Goal: Task Accomplishment & Management: Use online tool/utility

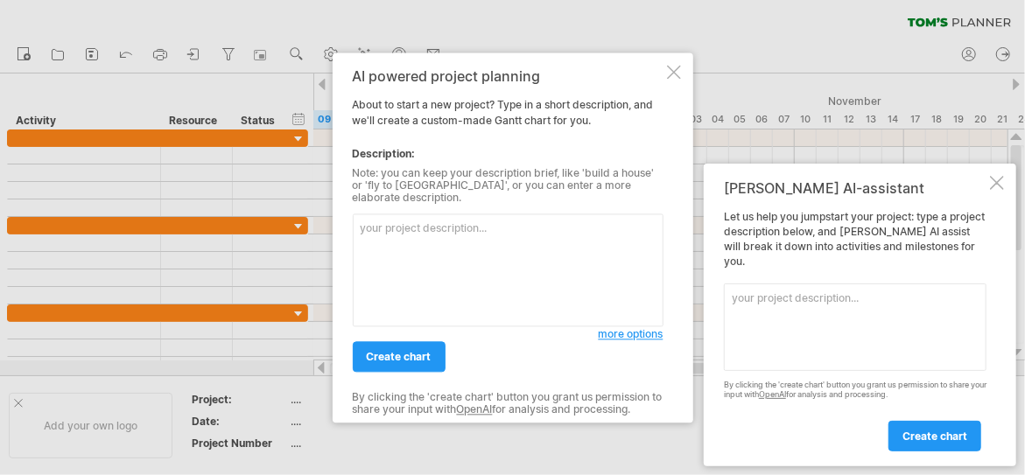
click at [492, 224] on textarea at bounding box center [508, 270] width 311 height 113
drag, startPoint x: 494, startPoint y: 224, endPoint x: 377, endPoint y: 228, distance: 116.5
click at [377, 228] on textarea at bounding box center [508, 270] width 311 height 113
type textarea "X"
type textarea "煉"
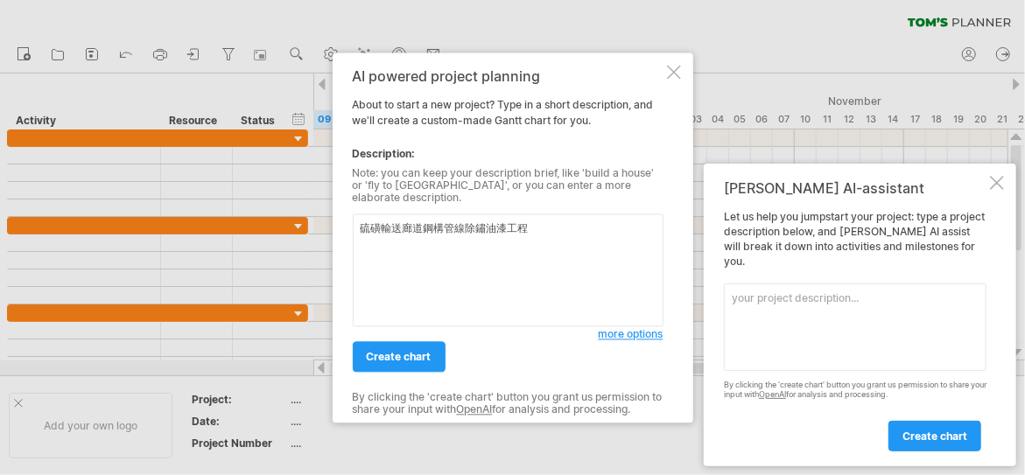
type textarea "硫磺輸送廊道鋼構管線除鏽油漆工程"
click at [619, 328] on span "more options" at bounding box center [631, 333] width 65 height 13
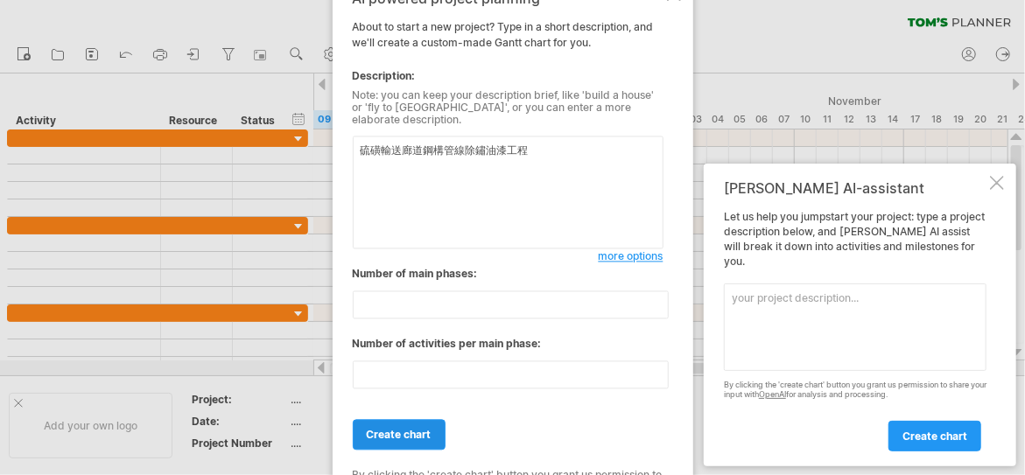
click at [403, 428] on span "create chart" at bounding box center [399, 434] width 65 height 13
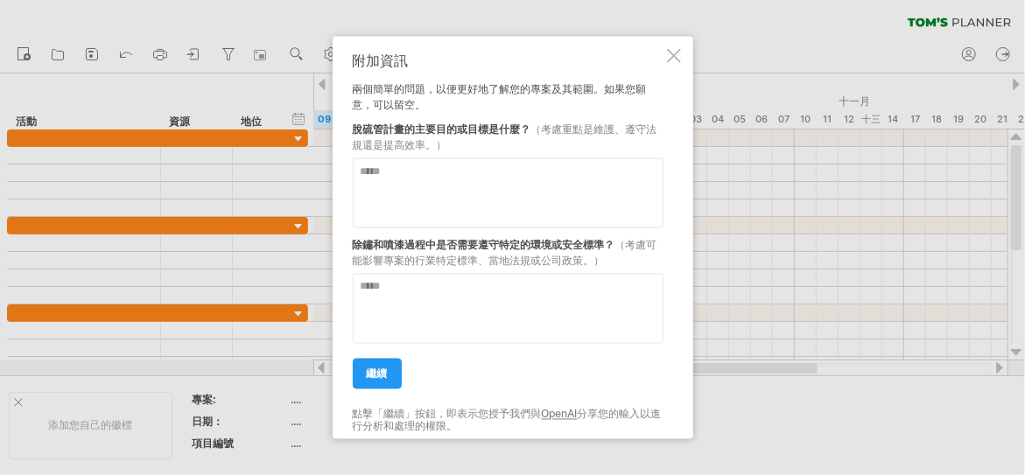
click at [558, 60] on div "附加資訊" at bounding box center [508, 60] width 311 height 16
click at [674, 59] on div at bounding box center [674, 55] width 14 height 14
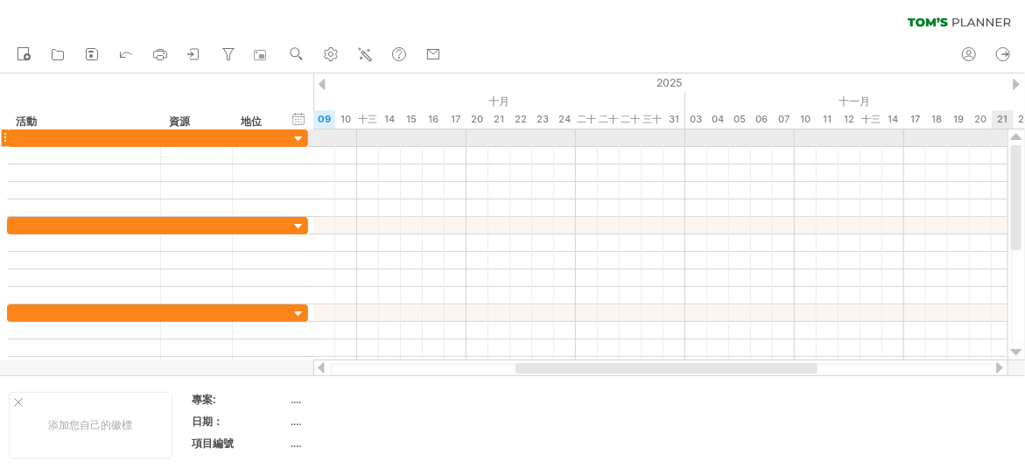
click at [1017, 136] on div at bounding box center [1016, 137] width 11 height 14
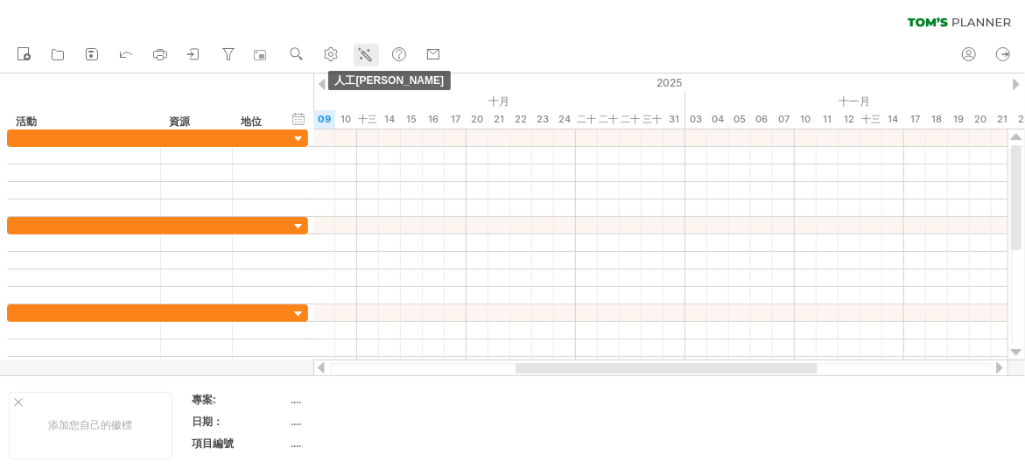
click at [365, 49] on icon at bounding box center [365, 55] width 18 height 18
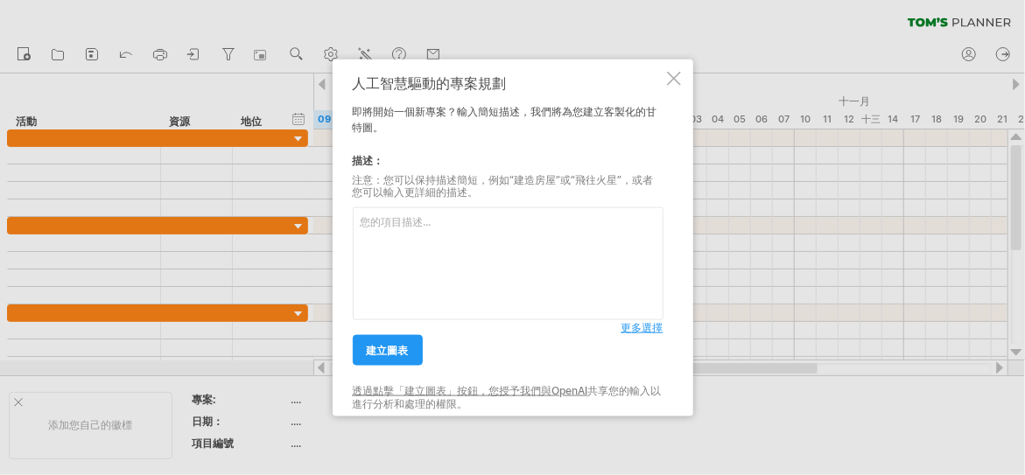
click at [678, 78] on div at bounding box center [674, 78] width 14 height 14
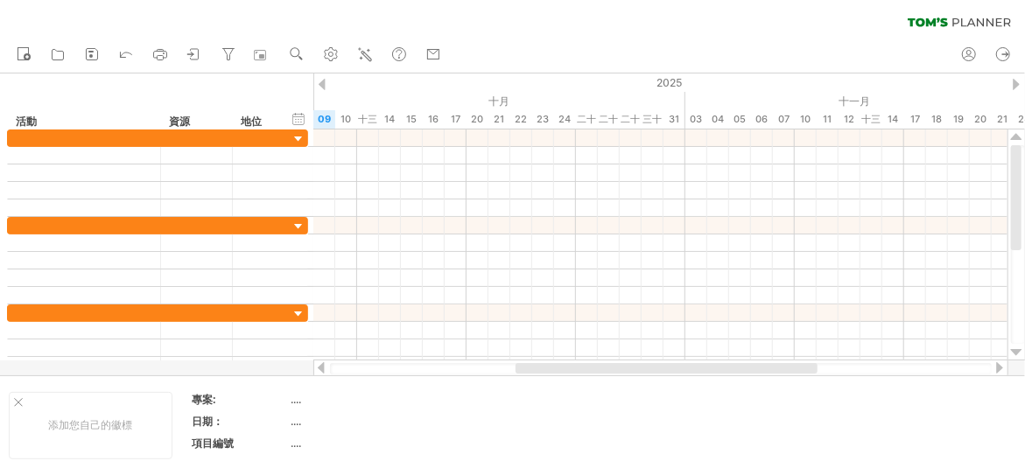
click at [560, 24] on div "清除過濾器 重新套用濾鏡" at bounding box center [512, 18] width 1025 height 37
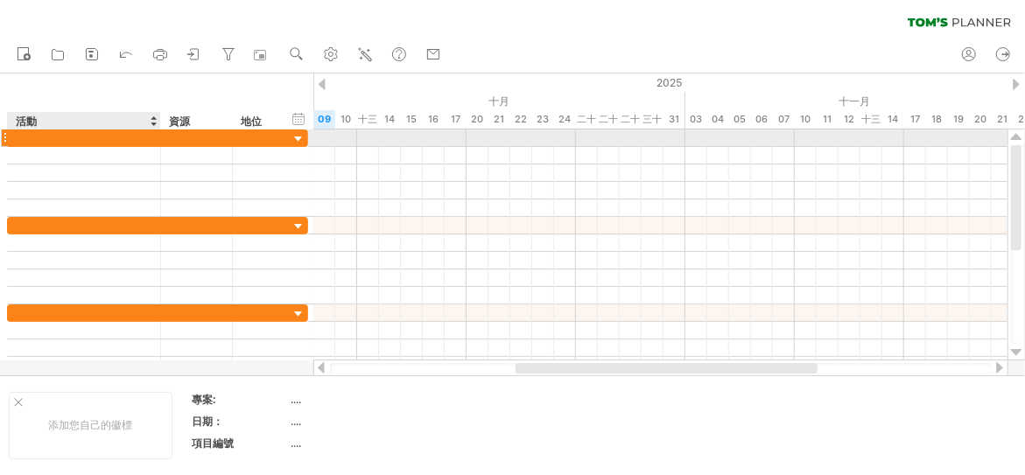
click at [95, 137] on div at bounding box center [84, 138] width 135 height 17
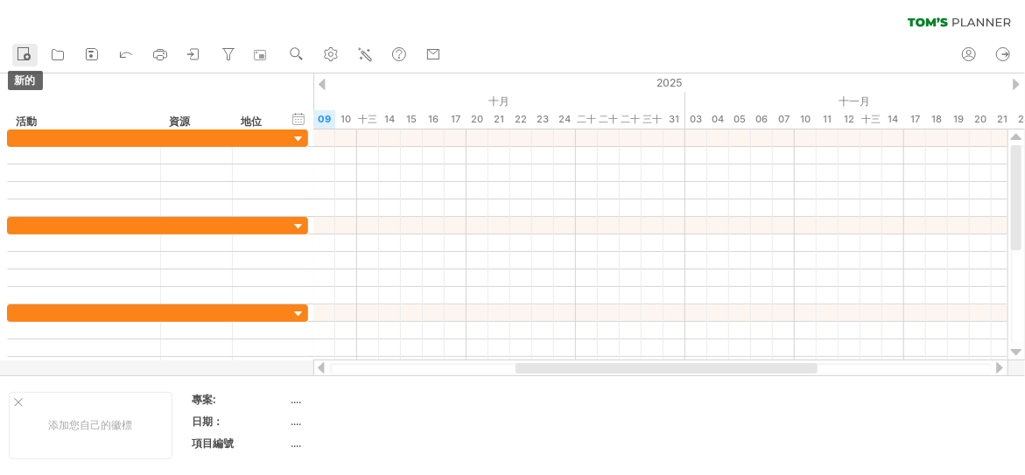
click at [23, 52] on icon at bounding box center [24, 54] width 18 height 18
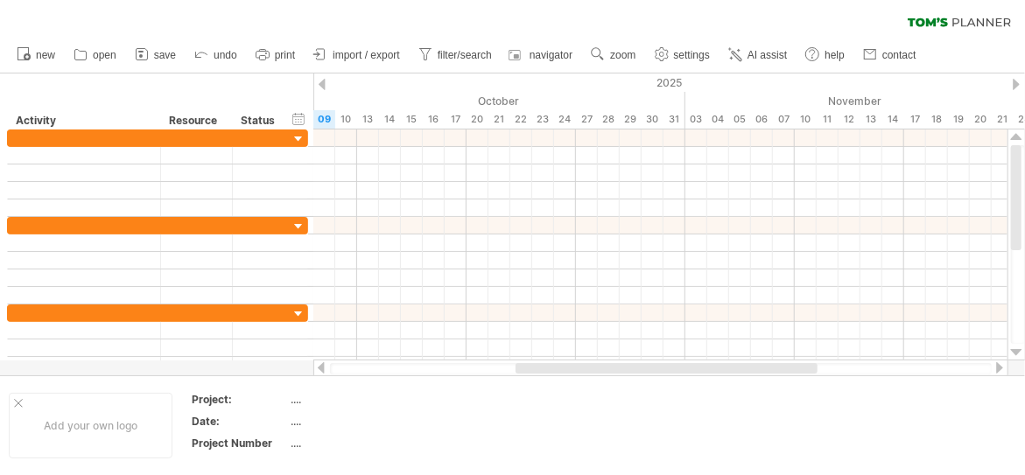
click at [591, 12] on div "clear filter reapply filter" at bounding box center [512, 18] width 1025 height 37
click at [34, 57] on link "new" at bounding box center [36, 55] width 48 height 23
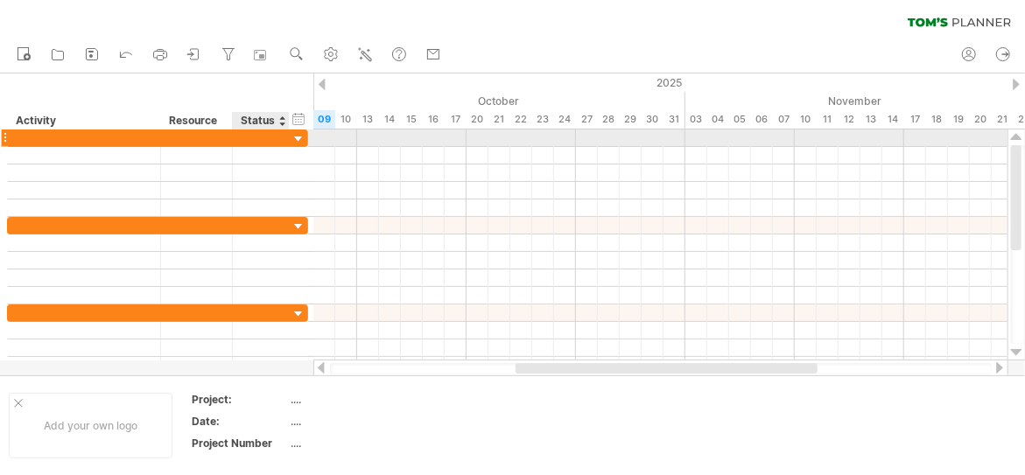
click at [297, 137] on div at bounding box center [299, 139] width 17 height 17
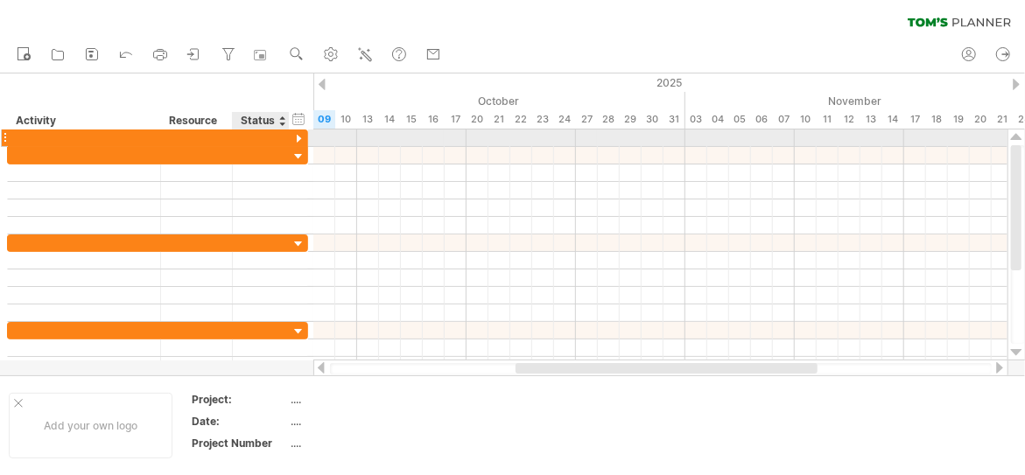
click at [297, 137] on div at bounding box center [299, 139] width 17 height 17
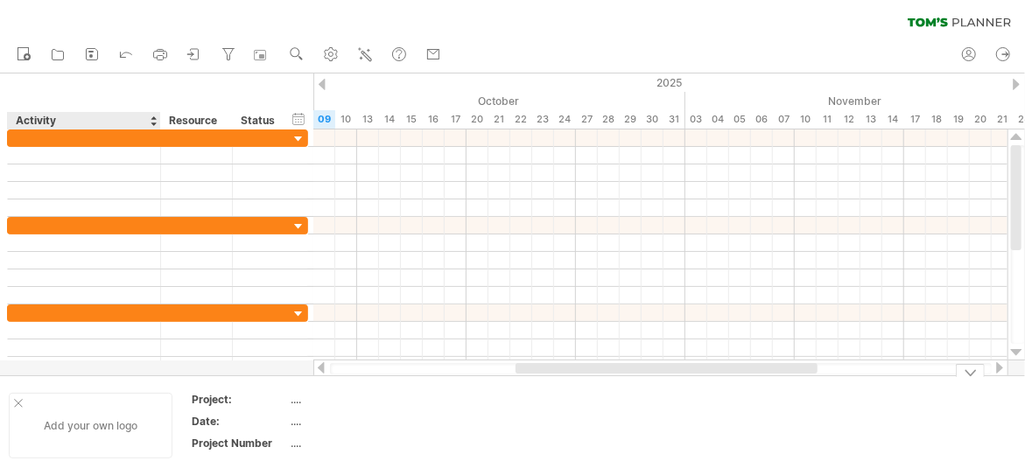
click at [15, 401] on div at bounding box center [18, 403] width 9 height 9
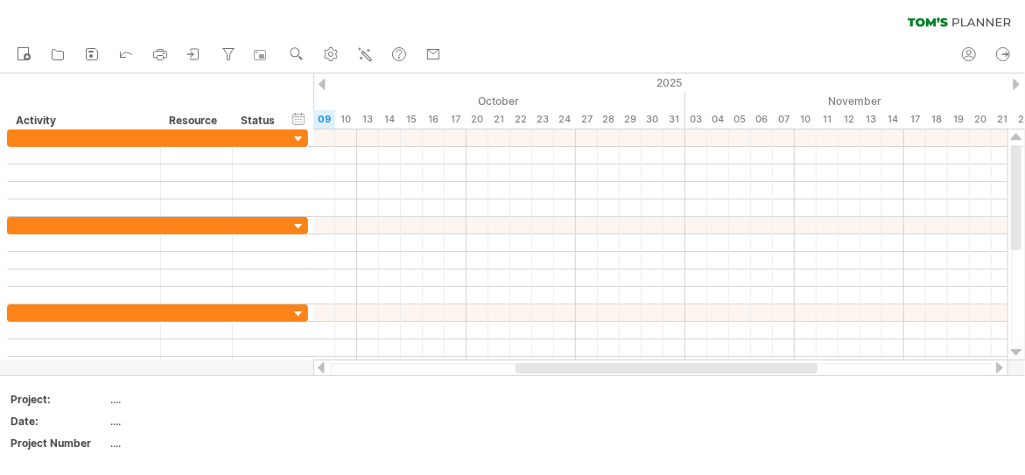
click at [922, 20] on icon at bounding box center [928, 22] width 40 height 9
click at [932, 22] on icon at bounding box center [928, 22] width 40 height 9
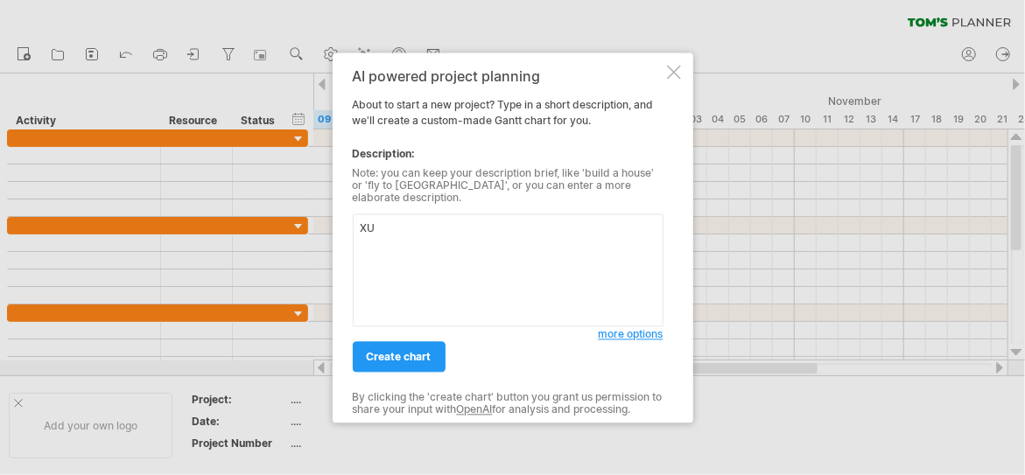
type textarea "X"
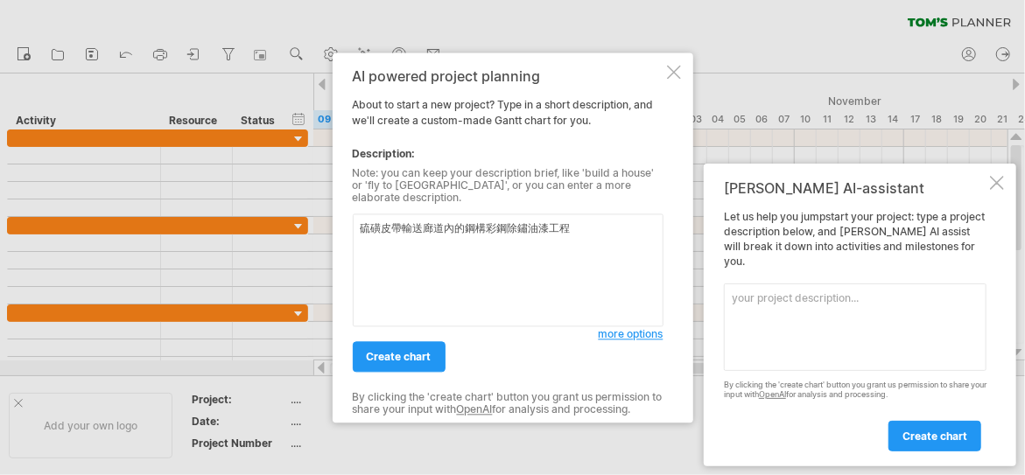
type textarea "硫磺皮帶輸送廊道內的鋼構彩鋼除鏽油漆工程"
click at [619, 327] on span "more options" at bounding box center [631, 333] width 65 height 13
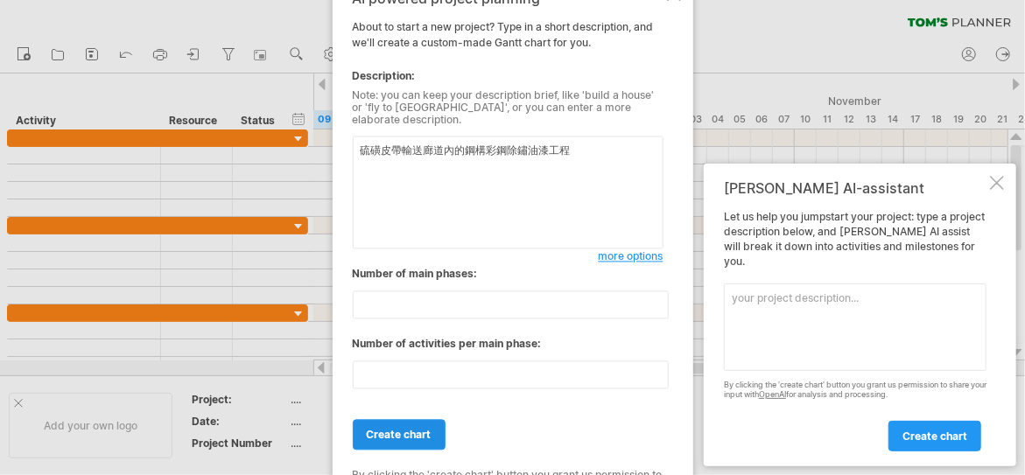
click at [405, 419] on link "create chart" at bounding box center [399, 434] width 93 height 31
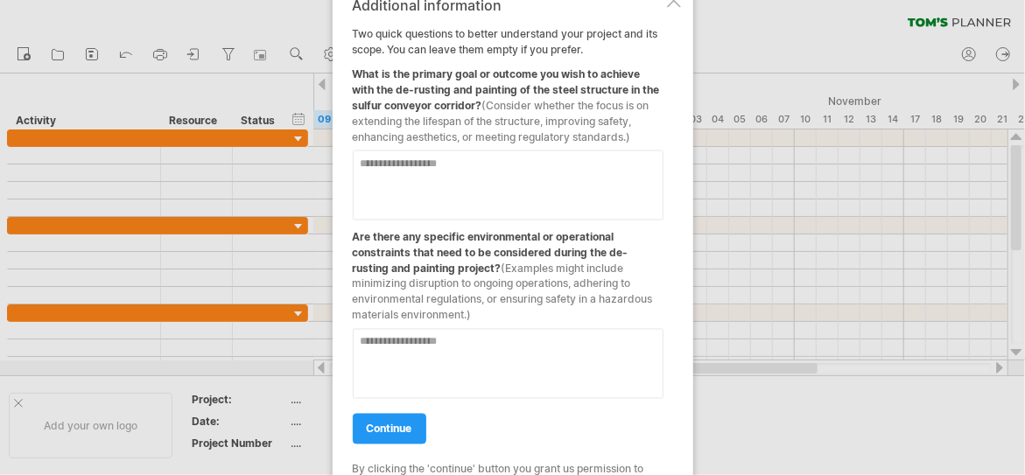
click at [467, 172] on textarea at bounding box center [508, 185] width 311 height 70
type textarea "**********"
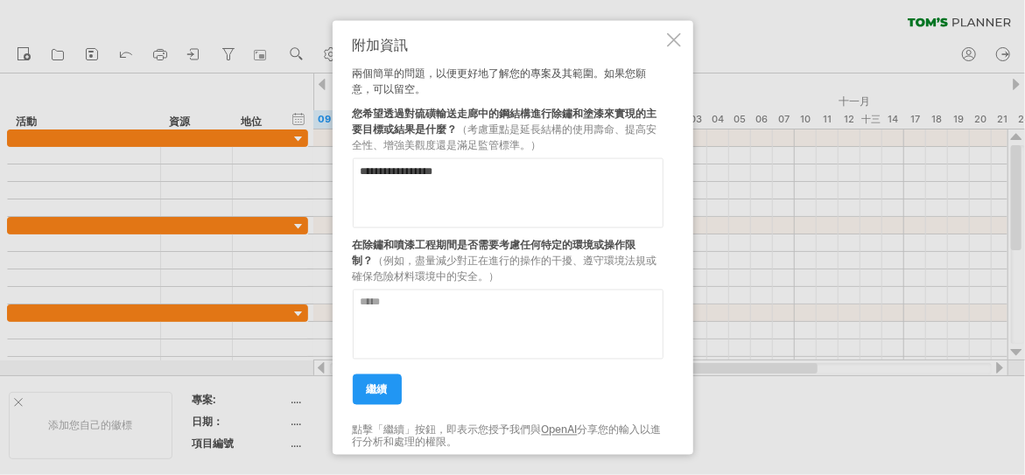
click at [490, 309] on textarea at bounding box center [508, 324] width 311 height 70
type textarea "**********"
click at [383, 385] on font "繼續" at bounding box center [377, 389] width 21 height 13
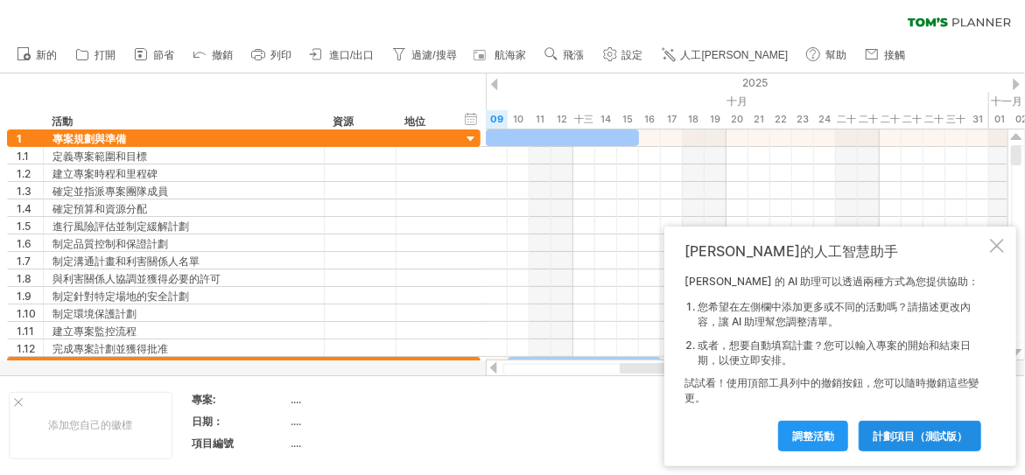
click at [896, 437] on font "計劃項目（測試版）" at bounding box center [920, 436] width 95 height 13
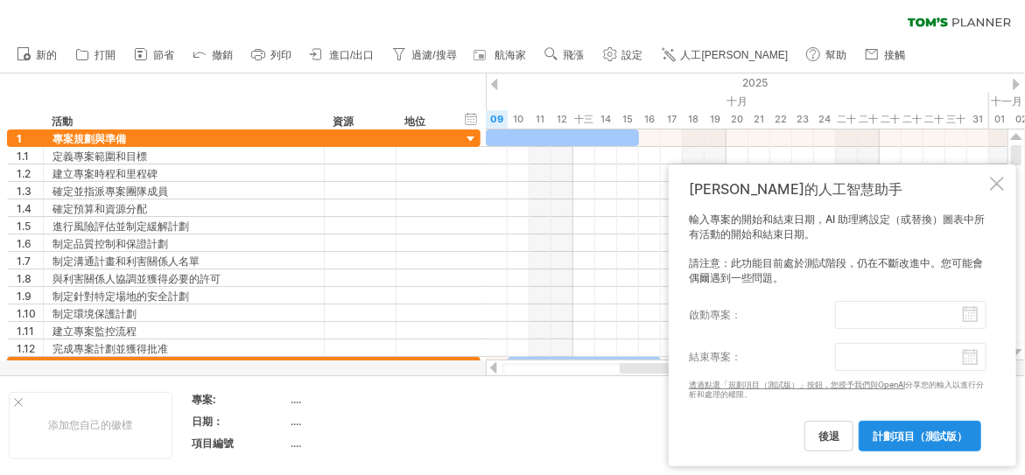
click at [896, 437] on font "計劃項目（測試版）" at bounding box center [920, 436] width 95 height 13
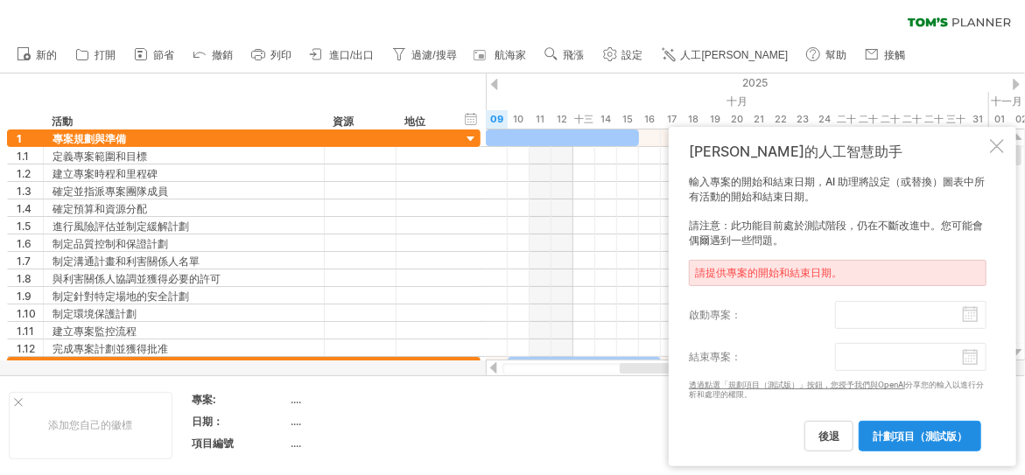
click at [896, 437] on font "計劃項目（測試版）" at bounding box center [920, 436] width 95 height 13
click at [837, 439] on font "後退" at bounding box center [829, 436] width 21 height 13
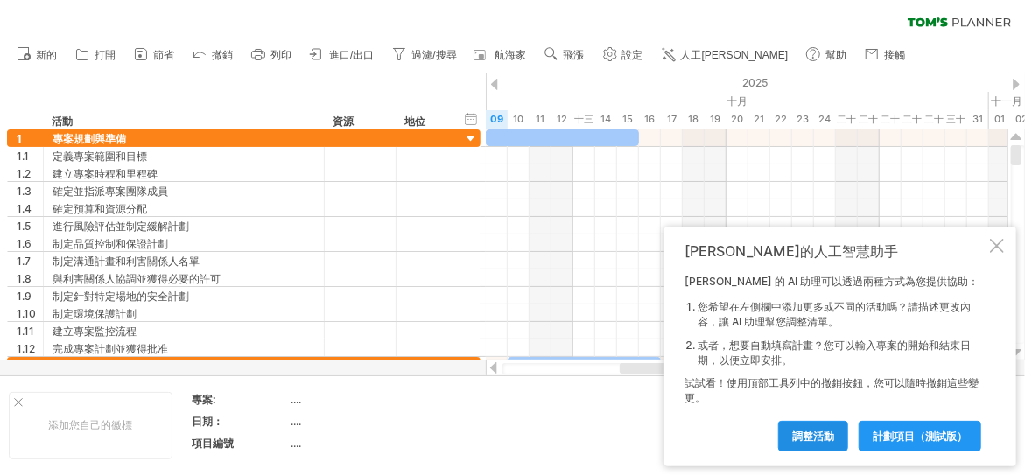
click at [797, 437] on font "調整活動" at bounding box center [813, 436] width 42 height 13
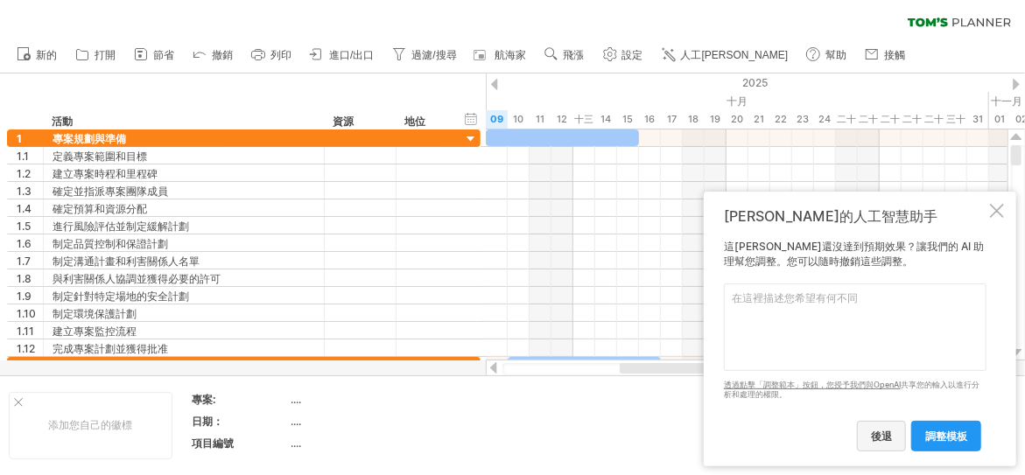
click at [883, 433] on font "後退" at bounding box center [881, 436] width 21 height 13
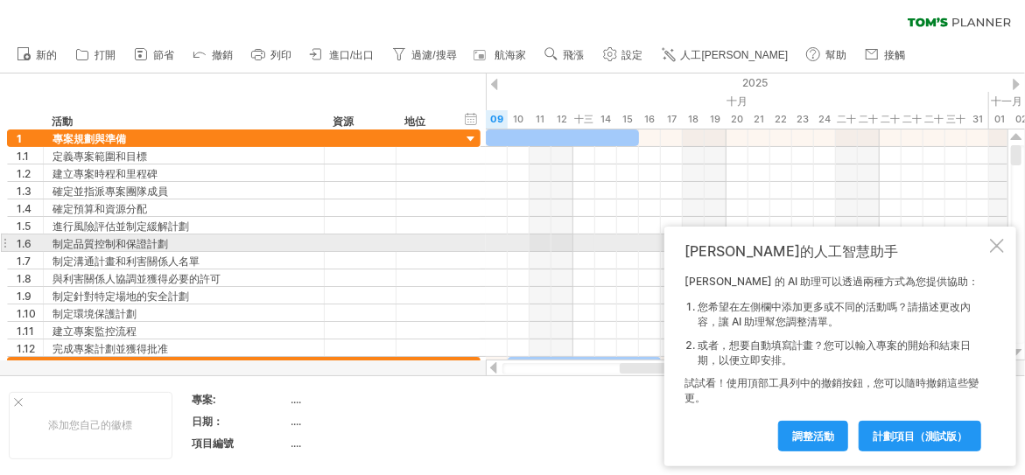
click at [995, 250] on div at bounding box center [997, 246] width 14 height 14
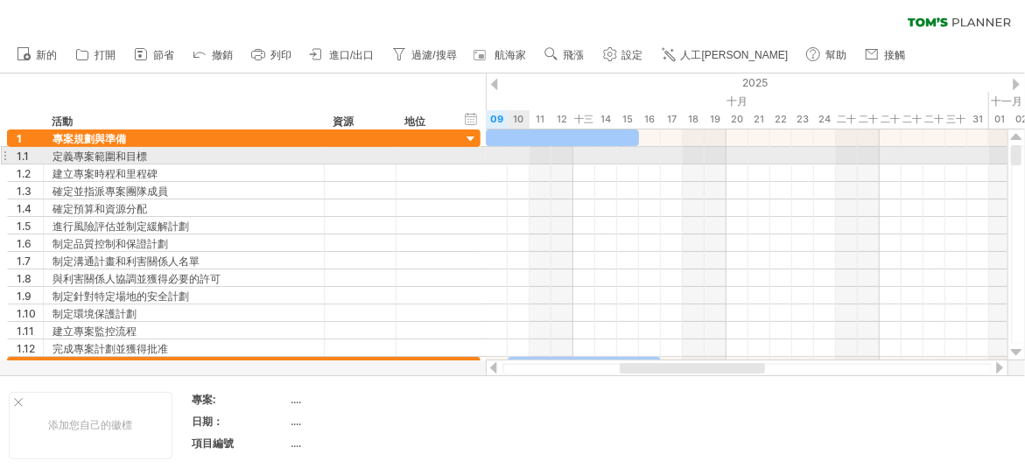
click at [516, 156] on div at bounding box center [747, 156] width 522 height 18
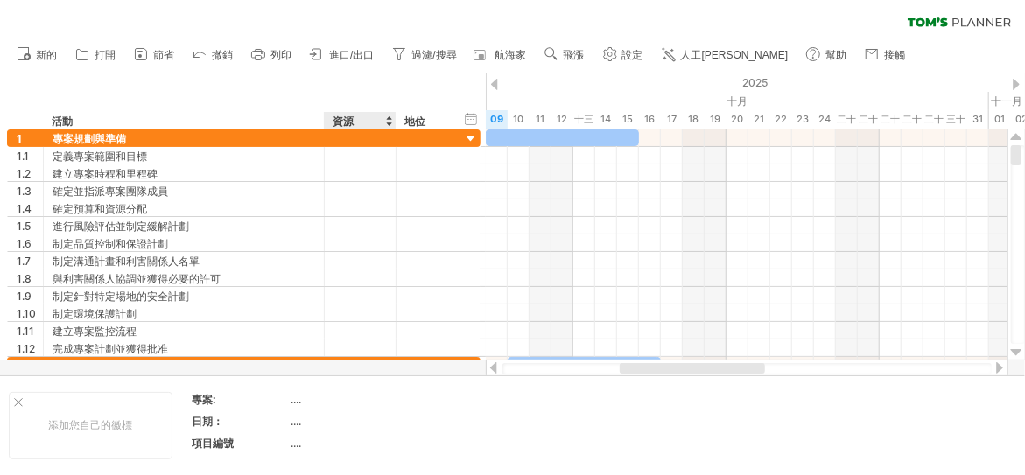
click at [354, 117] on div "資源" at bounding box center [359, 121] width 53 height 18
click at [354, 117] on input "********" at bounding box center [359, 121] width 53 height 18
click at [388, 123] on div at bounding box center [388, 121] width 7 height 18
click at [369, 123] on div "資源" at bounding box center [359, 121] width 53 height 18
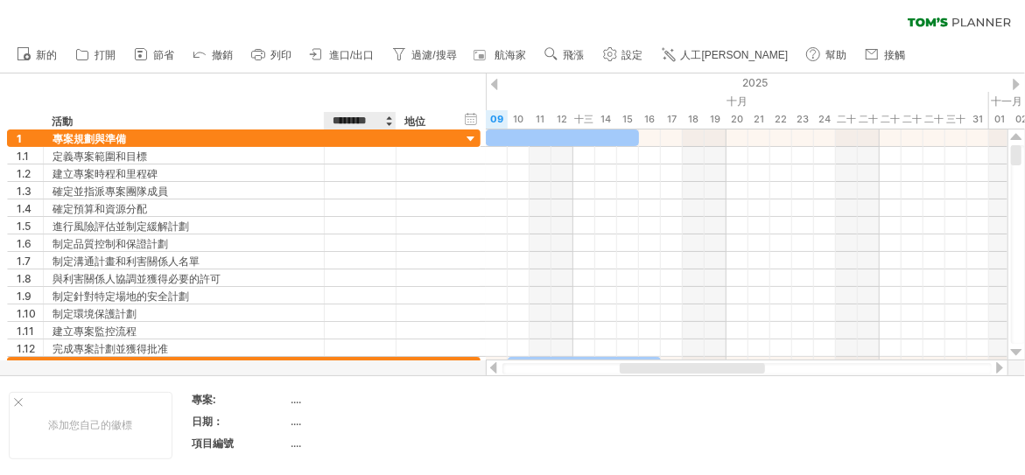
click at [347, 118] on input "********" at bounding box center [359, 121] width 53 height 18
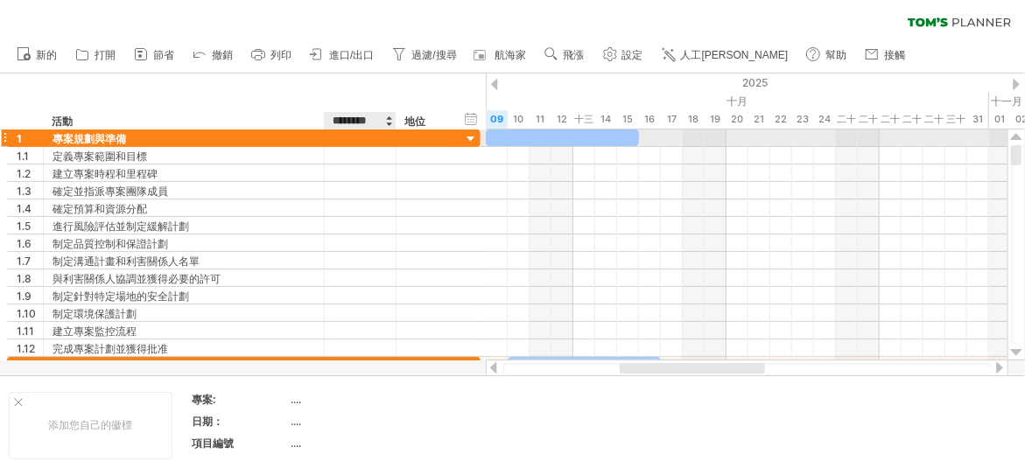
click at [346, 136] on div at bounding box center [360, 138] width 53 height 17
click at [346, 136] on input "text" at bounding box center [360, 138] width 53 height 17
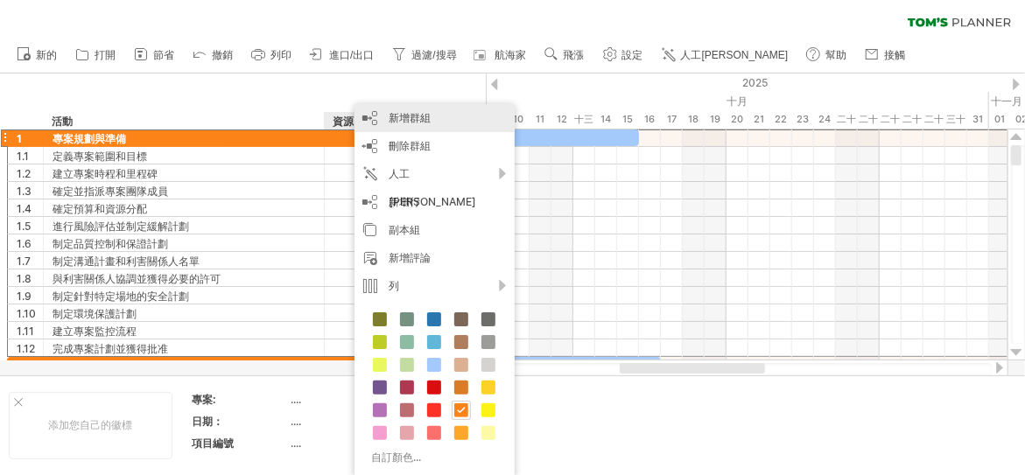
click at [416, 124] on div "新增群組" at bounding box center [435, 118] width 160 height 28
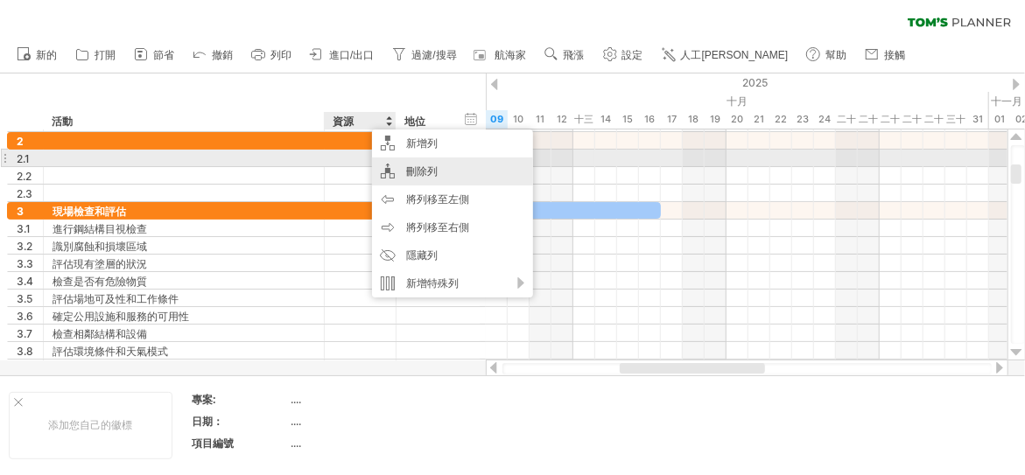
click at [414, 167] on font "刪除列" at bounding box center [422, 171] width 32 height 13
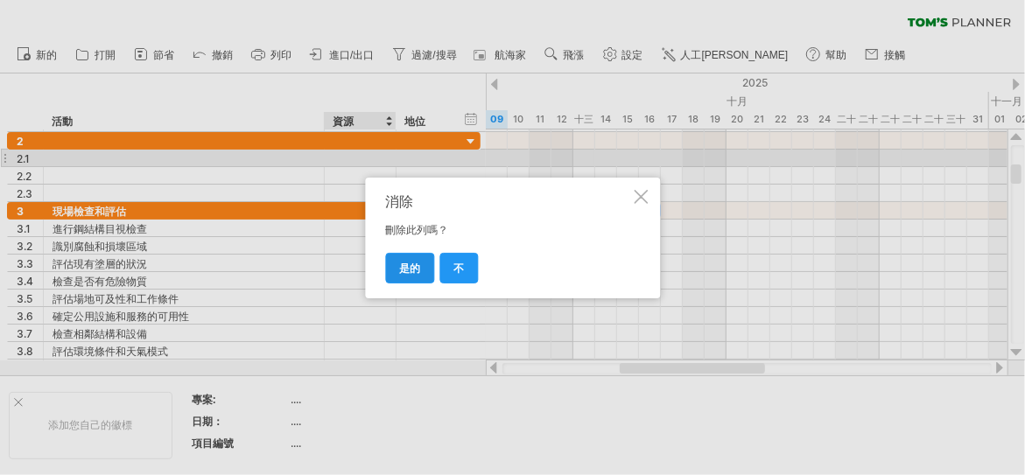
click at [407, 263] on font "是的" at bounding box center [409, 268] width 21 height 13
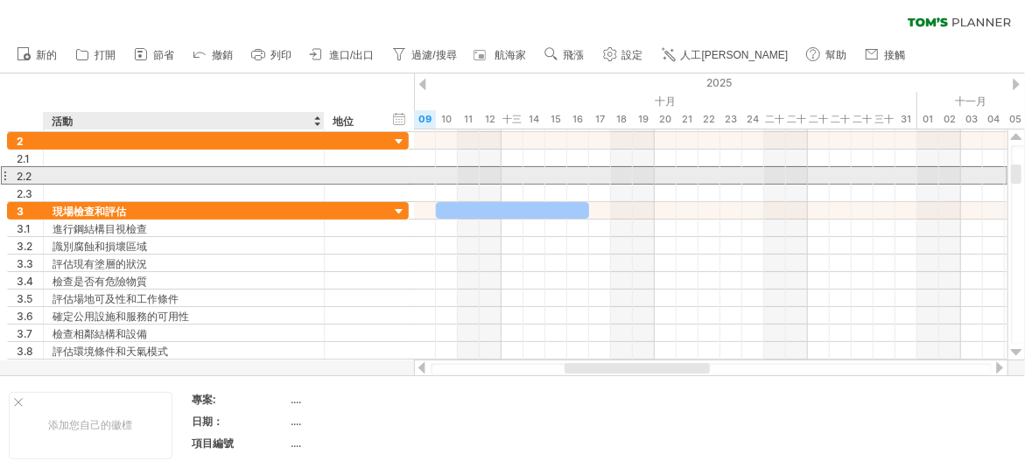
click at [278, 179] on div at bounding box center [184, 175] width 263 height 17
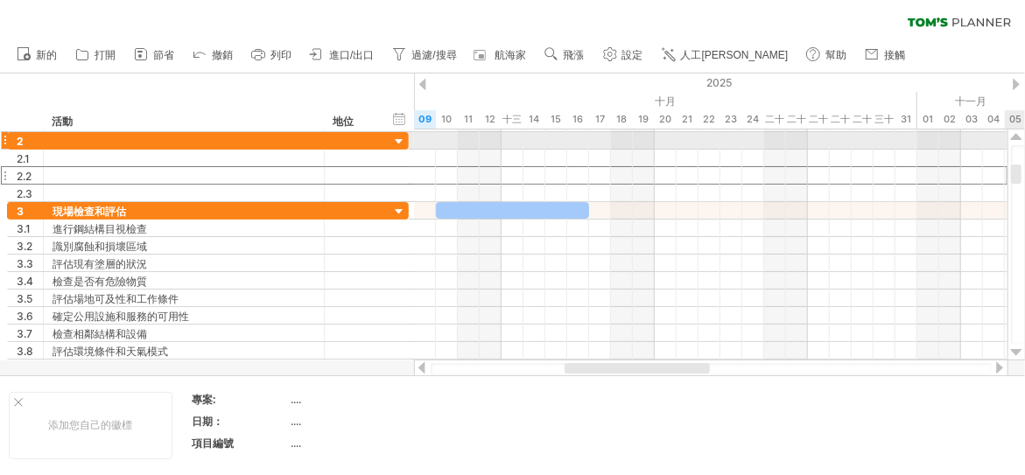
click at [1016, 143] on div at bounding box center [1017, 245] width 18 height 231
click at [1016, 142] on div at bounding box center [1016, 137] width 11 height 14
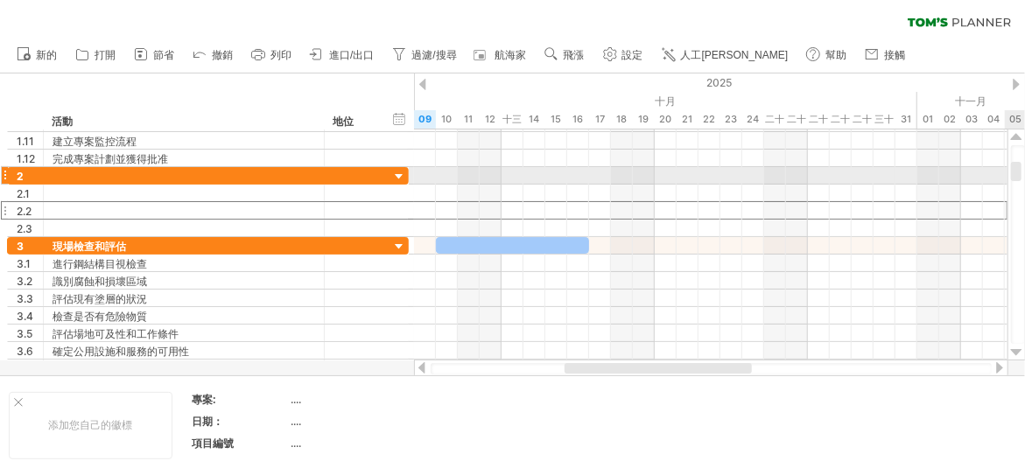
click at [1016, 142] on div at bounding box center [1016, 137] width 11 height 14
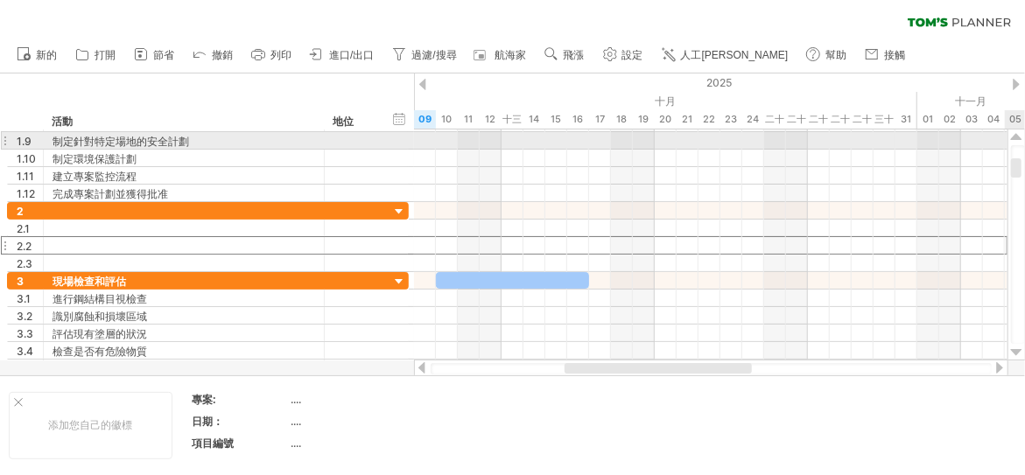
click at [1016, 145] on div at bounding box center [1018, 244] width 14 height 199
click at [1013, 143] on div at bounding box center [1016, 137] width 11 height 14
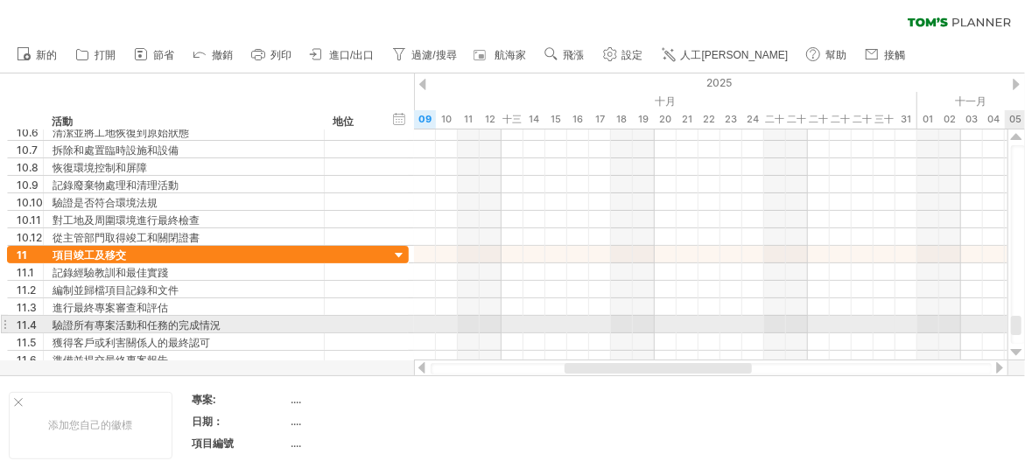
drag, startPoint x: 1013, startPoint y: 160, endPoint x: 1020, endPoint y: 320, distance: 160.4
click at [1020, 320] on div at bounding box center [1016, 325] width 11 height 19
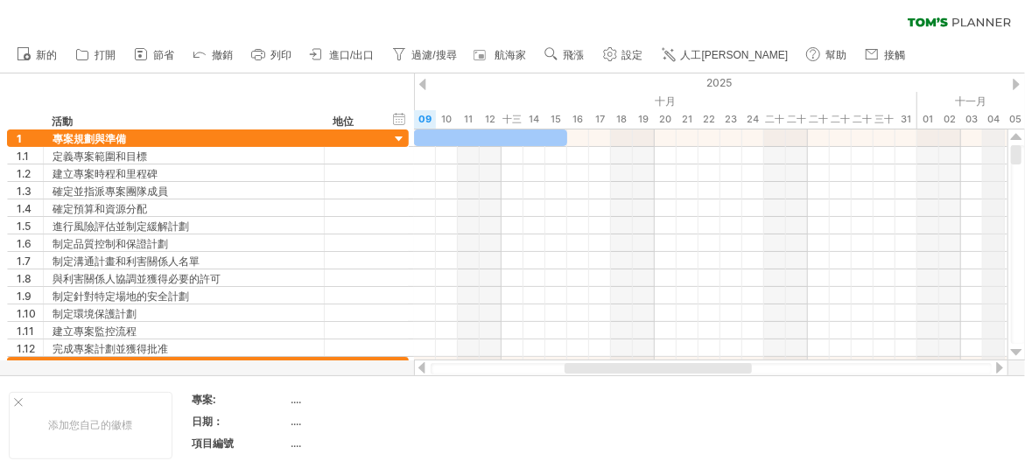
drag, startPoint x: 1013, startPoint y: 322, endPoint x: 991, endPoint y: 118, distance: 205.1
click at [991, 118] on div "嘗試造訪 [DOMAIN_NAME] 再次連接... 0% 清除過濾器 新的" at bounding box center [512, 237] width 1025 height 475
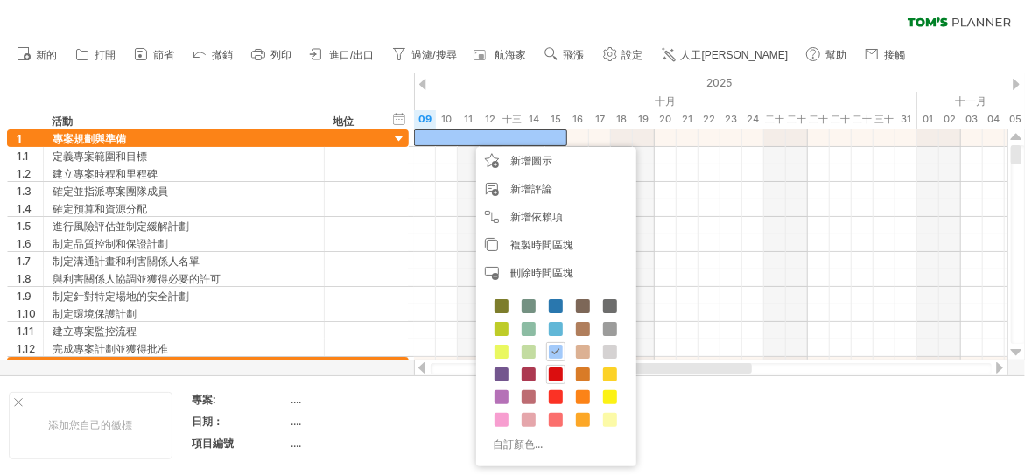
click at [550, 372] on span at bounding box center [556, 375] width 14 height 14
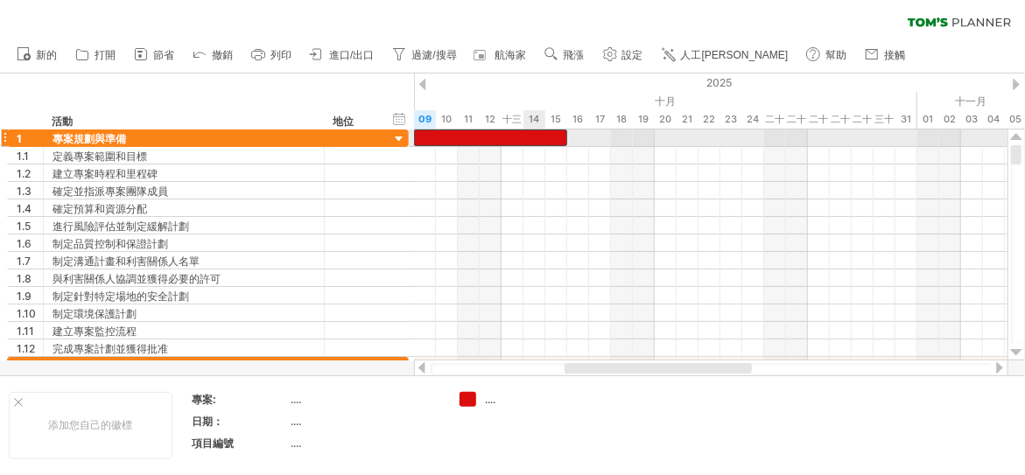
click at [526, 137] on div at bounding box center [490, 138] width 153 height 17
click at [553, 137] on div at bounding box center [490, 138] width 153 height 17
drag, startPoint x: 559, startPoint y: 138, endPoint x: 579, endPoint y: 138, distance: 20.1
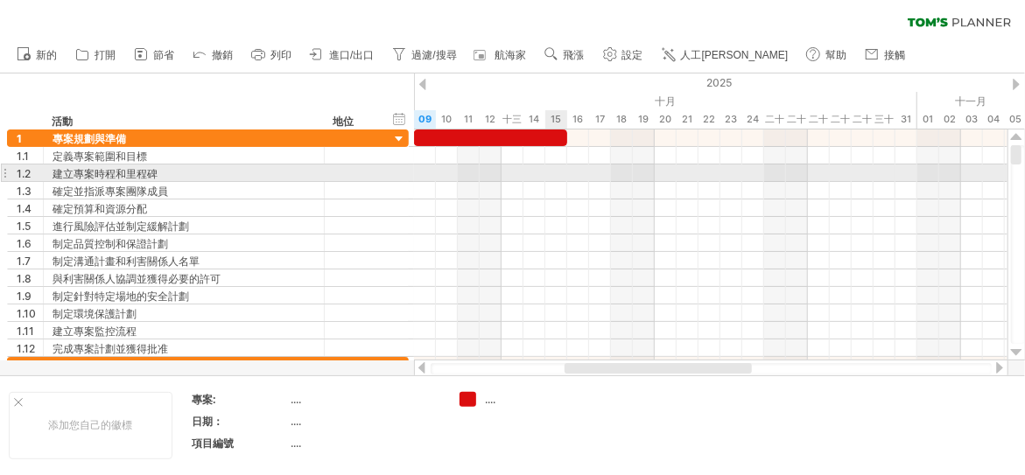
click at [561, 179] on div at bounding box center [711, 174] width 594 height 18
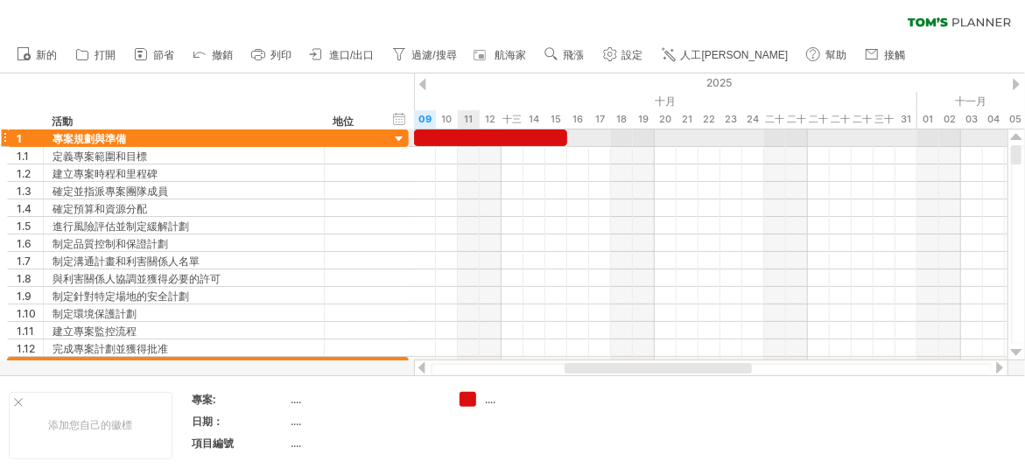
click at [467, 144] on div at bounding box center [490, 138] width 153 height 17
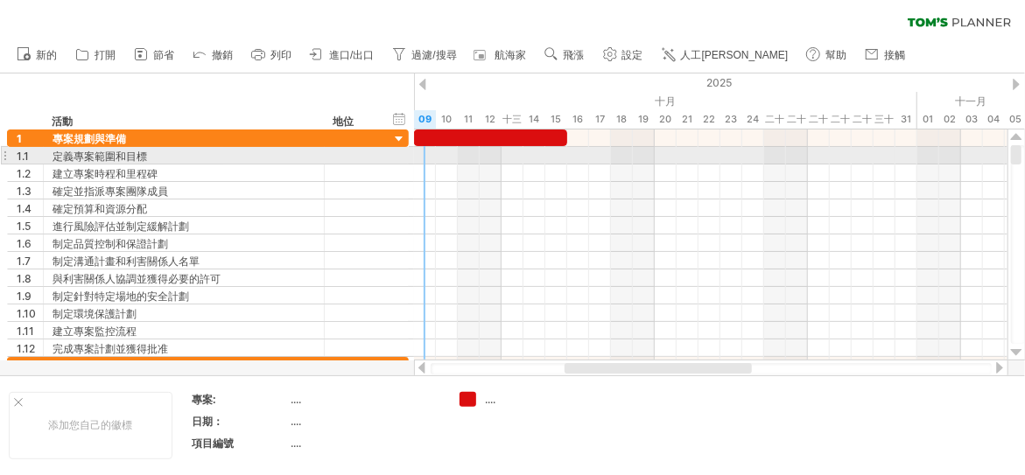
click at [425, 158] on div at bounding box center [711, 156] width 594 height 18
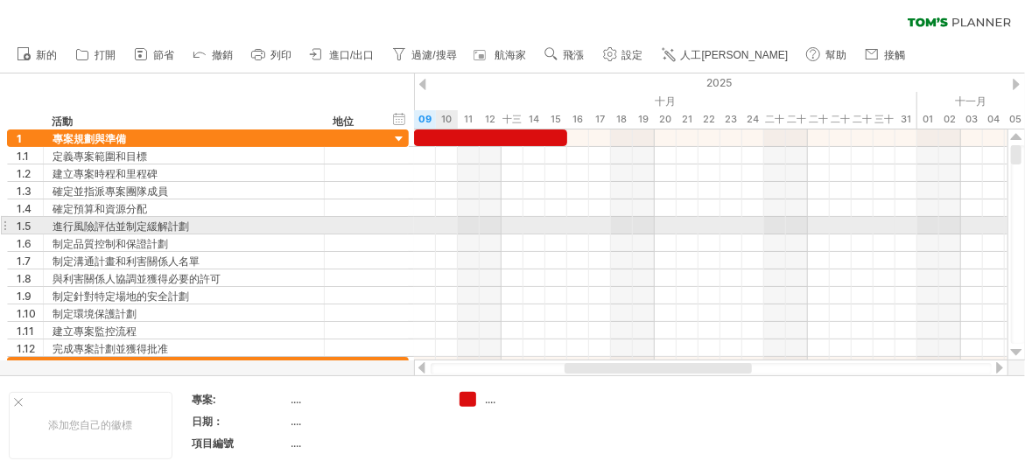
click at [448, 229] on div at bounding box center [711, 226] width 594 height 18
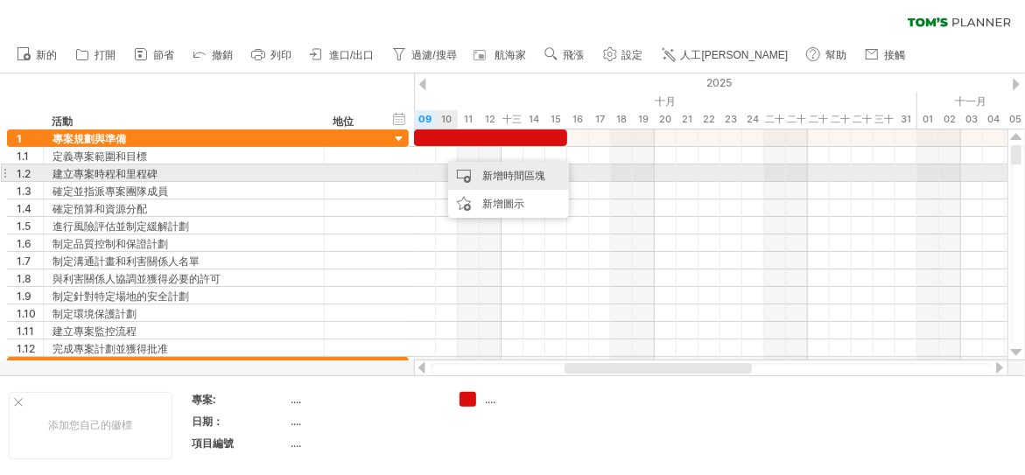
click at [491, 178] on font "新增時間區塊" at bounding box center [513, 175] width 63 height 13
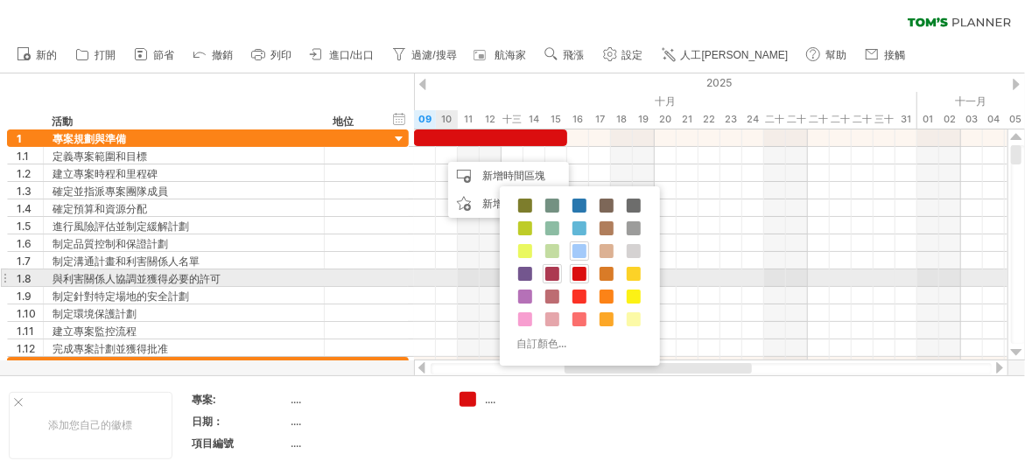
click at [552, 272] on span at bounding box center [552, 274] width 14 height 14
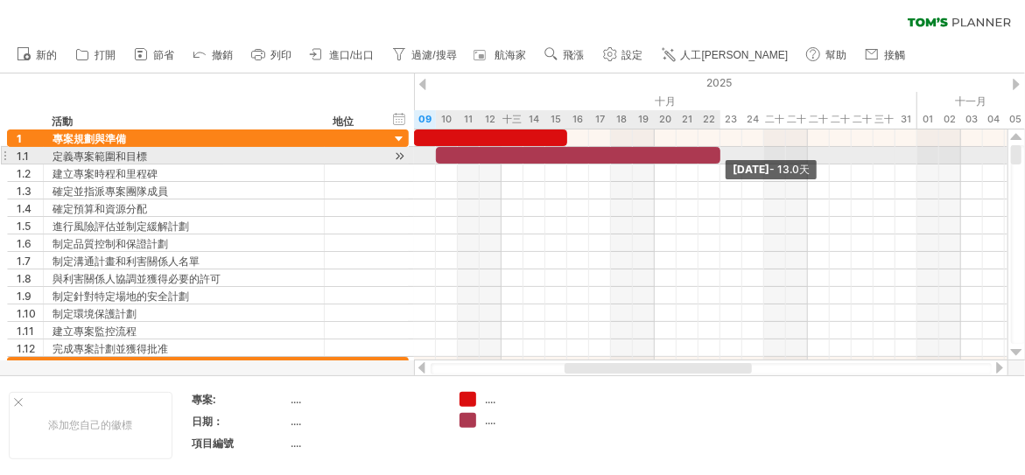
drag, startPoint x: 456, startPoint y: 153, endPoint x: 719, endPoint y: 162, distance: 262.8
click at [719, 162] on span at bounding box center [720, 155] width 7 height 17
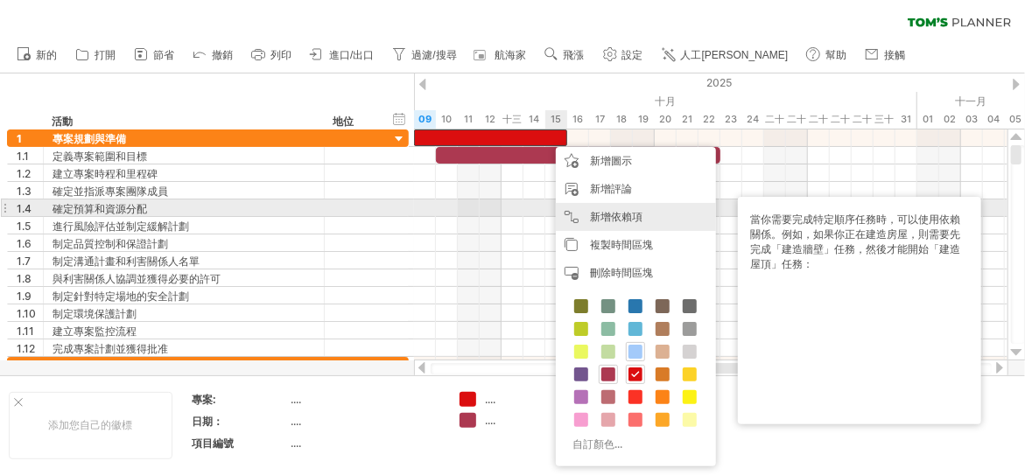
click at [572, 211] on div "新增依賴項 當你需要以特定順序完成任務時，可以使用依賴關係。例如，如果你正在建造房屋，則需要先完成「建造牆壁」任務，然後才能開始「建造屋頂」任務：" at bounding box center [636, 217] width 160 height 28
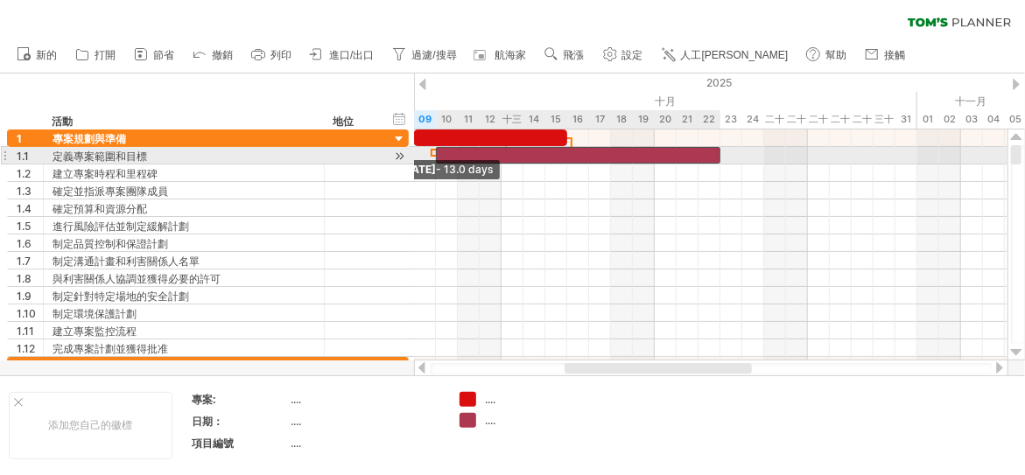
click at [439, 160] on div "[DATE] - 13.0天 [DATE] - 13.0 days" at bounding box center [711, 245] width 594 height 231
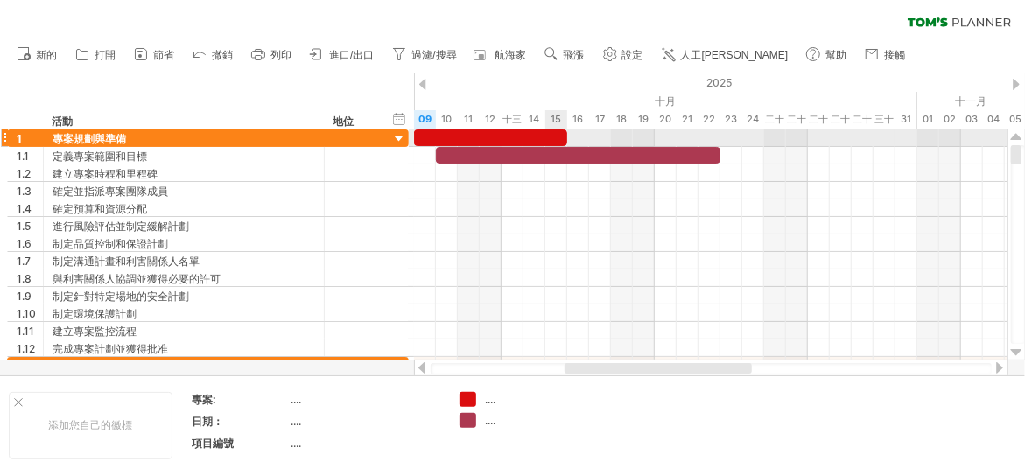
click at [565, 136] on span at bounding box center [567, 138] width 7 height 17
click at [559, 137] on div at bounding box center [490, 138] width 153 height 17
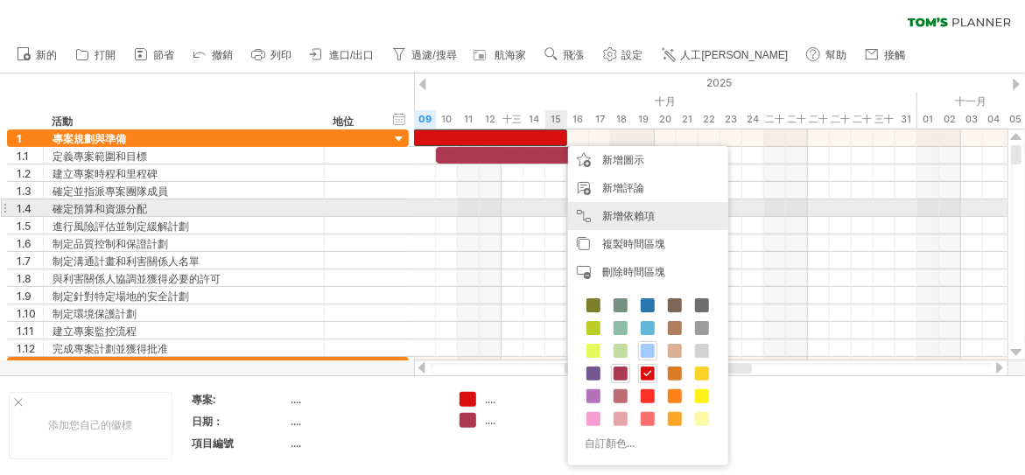
click at [602, 209] on font "新增依賴項" at bounding box center [628, 215] width 53 height 13
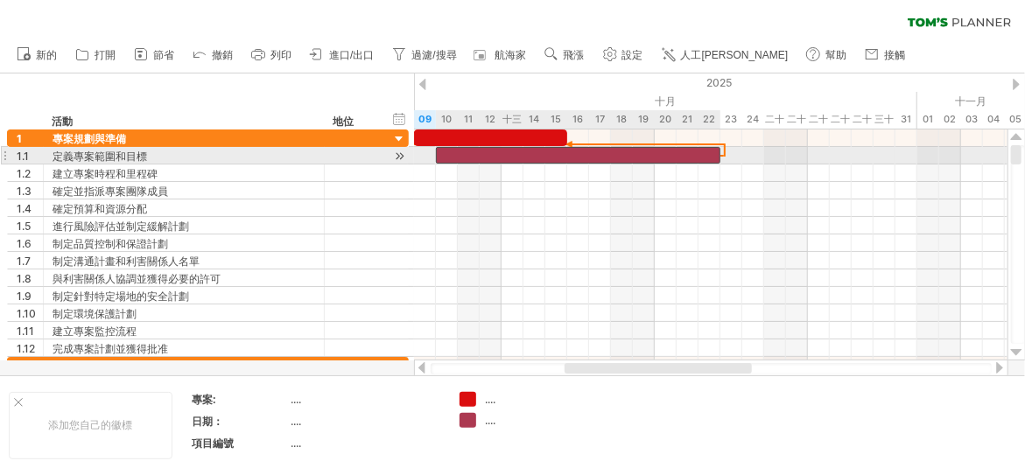
click at [446, 161] on div at bounding box center [578, 155] width 285 height 17
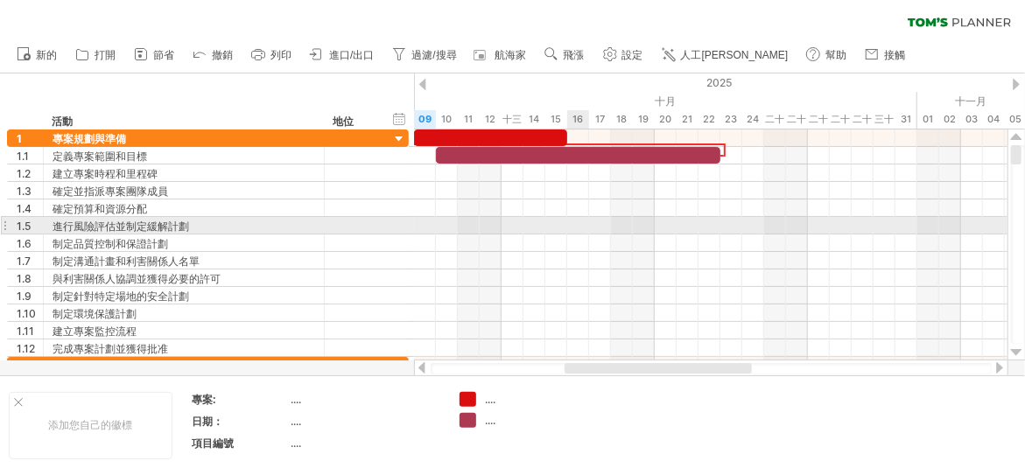
click at [580, 221] on div at bounding box center [711, 226] width 594 height 18
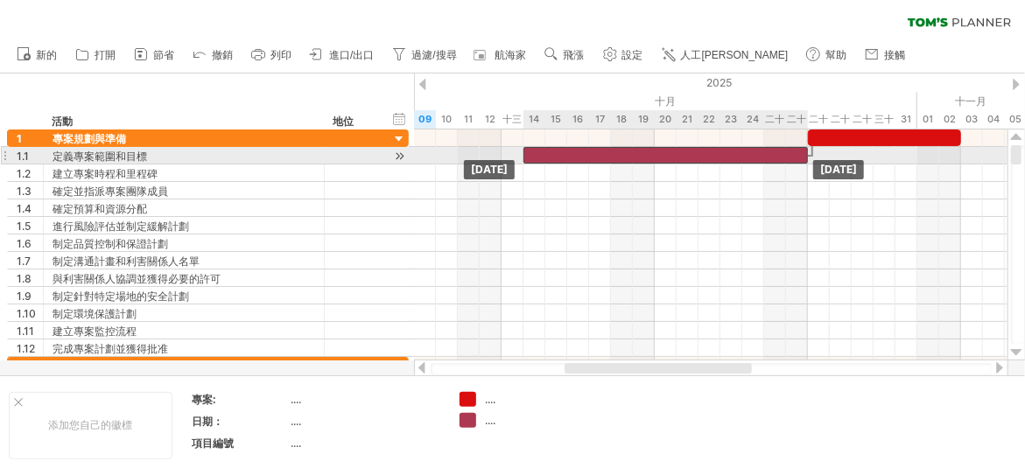
drag, startPoint x: 601, startPoint y: 153, endPoint x: 684, endPoint y: 155, distance: 82.3
click at [684, 155] on div at bounding box center [665, 155] width 285 height 17
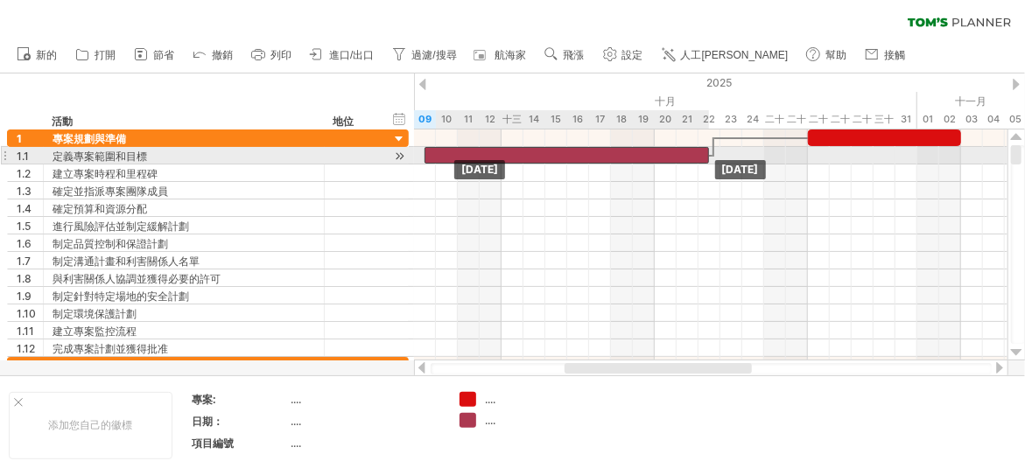
drag, startPoint x: 684, startPoint y: 155, endPoint x: 582, endPoint y: 155, distance: 101.5
click at [582, 155] on div at bounding box center [567, 155] width 285 height 17
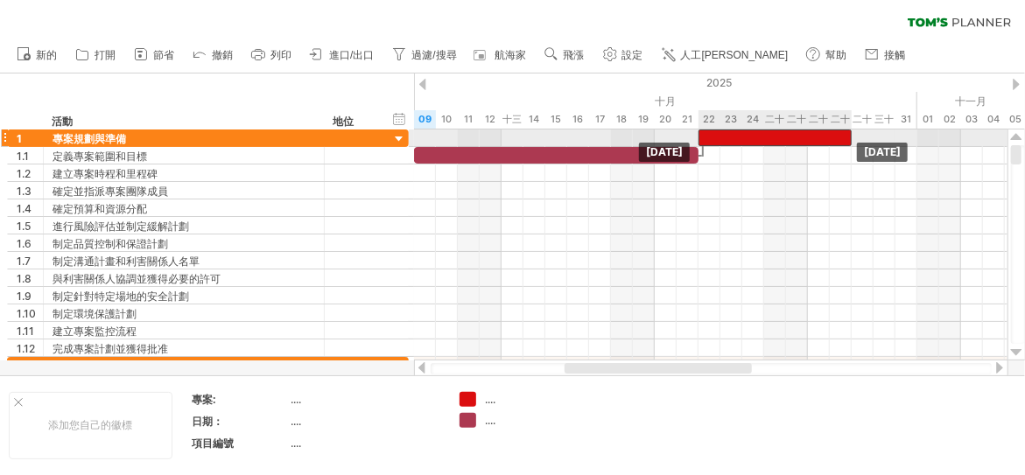
drag, startPoint x: 823, startPoint y: 137, endPoint x: 718, endPoint y: 137, distance: 105.1
click at [718, 137] on div at bounding box center [775, 138] width 153 height 17
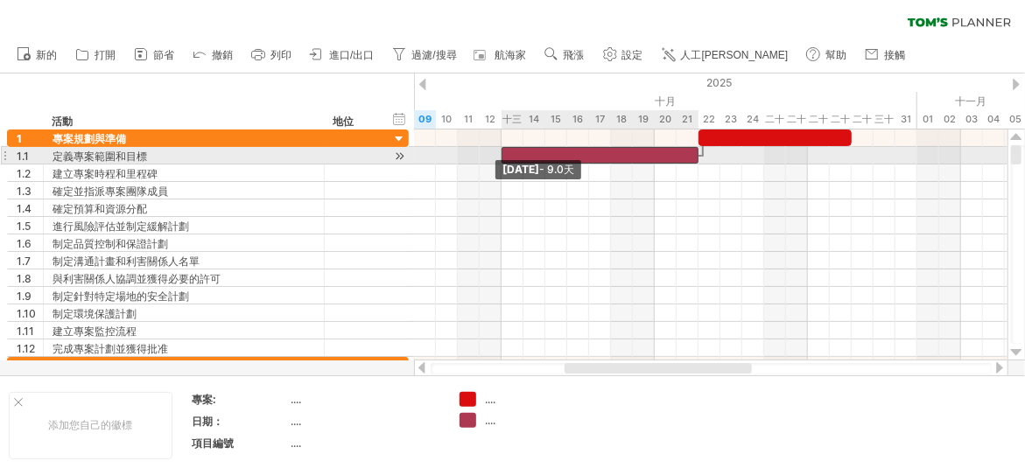
drag, startPoint x: 414, startPoint y: 152, endPoint x: 501, endPoint y: 156, distance: 86.7
click at [501, 156] on span at bounding box center [501, 155] width 7 height 17
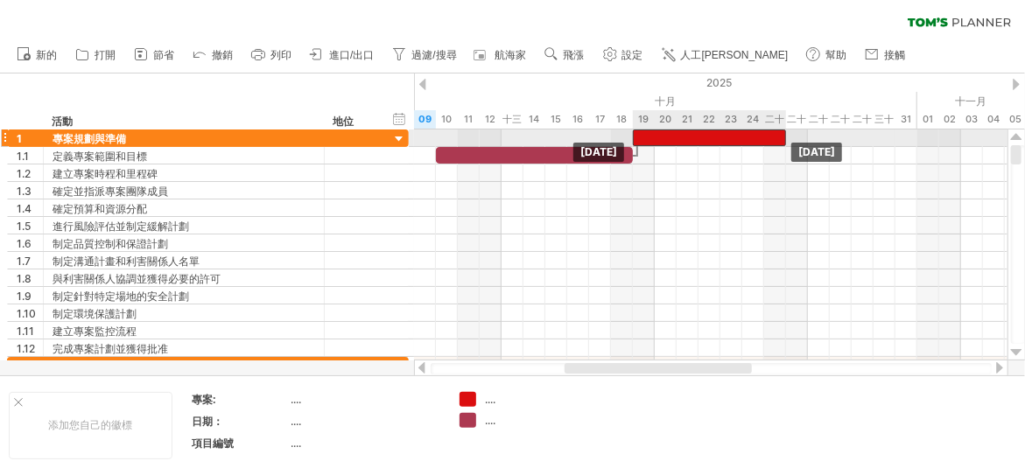
drag, startPoint x: 728, startPoint y: 134, endPoint x: 664, endPoint y: 137, distance: 64.0
click at [664, 137] on div at bounding box center [709, 138] width 153 height 17
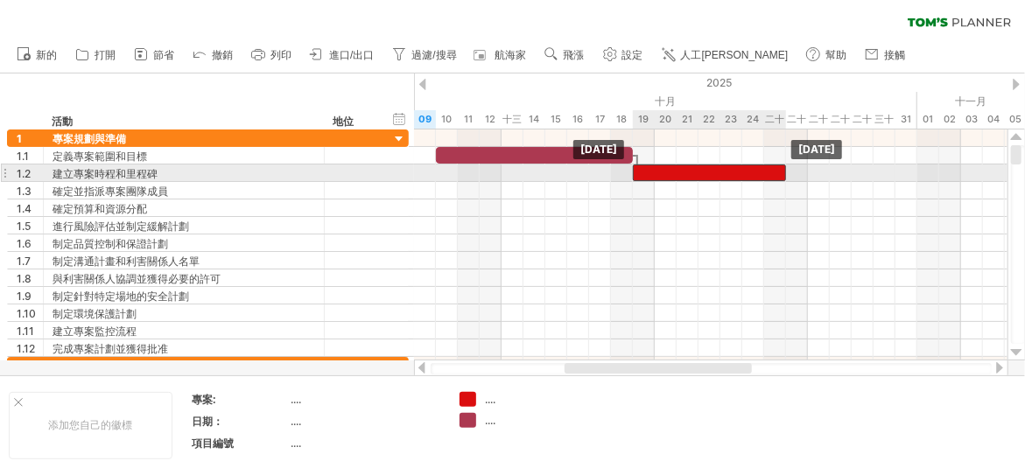
drag, startPoint x: 709, startPoint y: 139, endPoint x: 713, endPoint y: 175, distance: 36.1
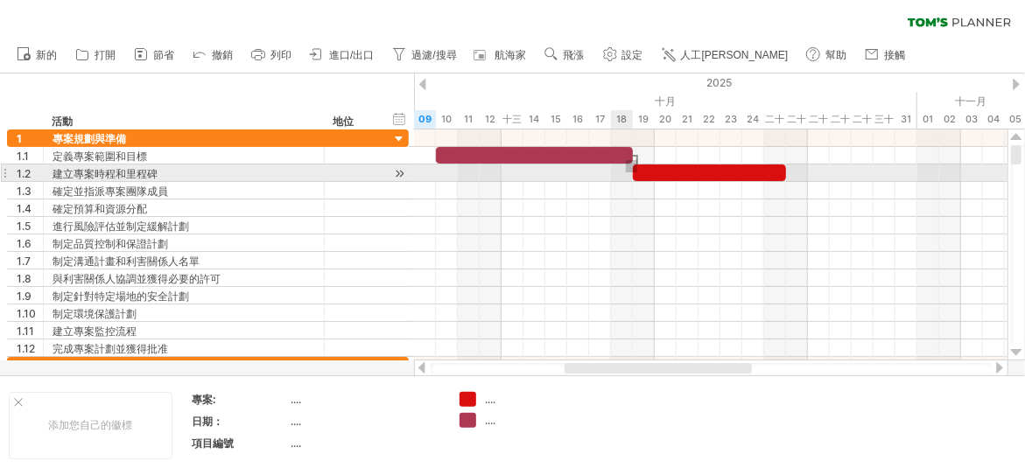
drag, startPoint x: 637, startPoint y: 160, endPoint x: 628, endPoint y: 172, distance: 15.6
click at [626, 172] on div "[DATE] [DATE]" at bounding box center [711, 245] width 594 height 231
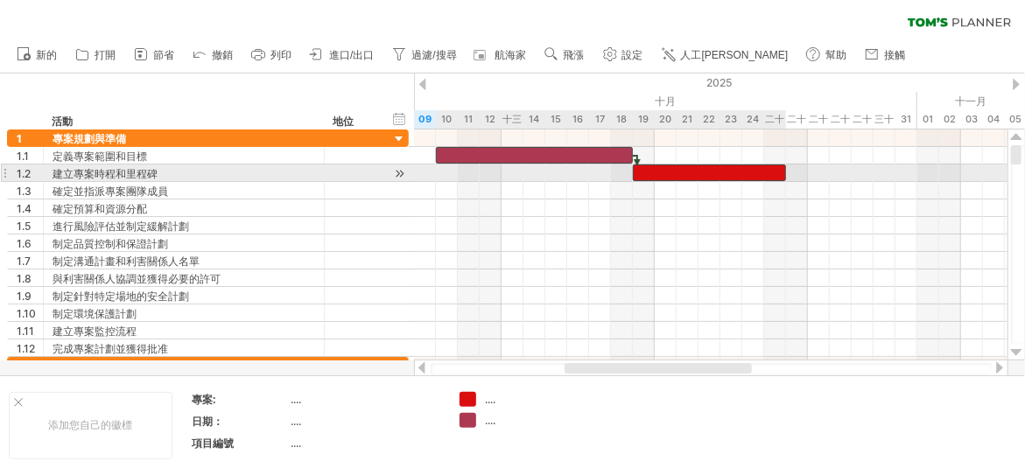
click at [648, 172] on div at bounding box center [709, 173] width 153 height 17
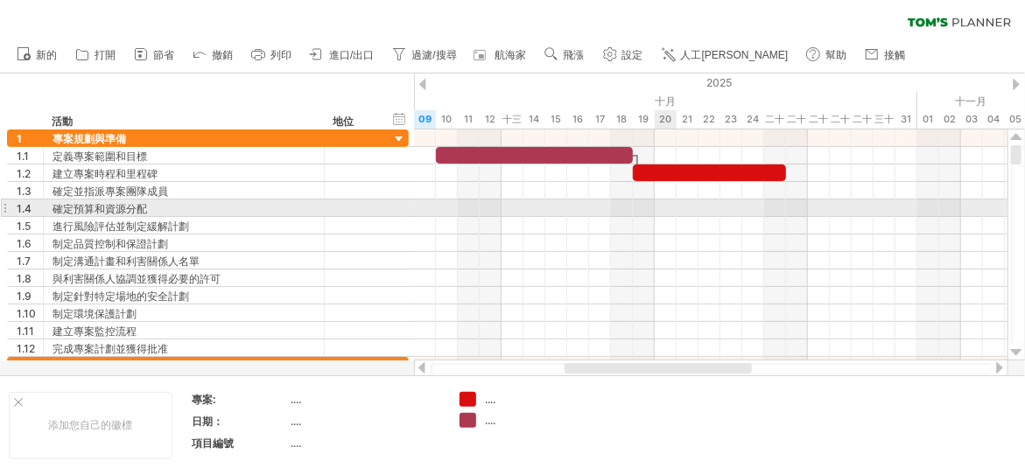
click at [657, 209] on div at bounding box center [711, 209] width 594 height 18
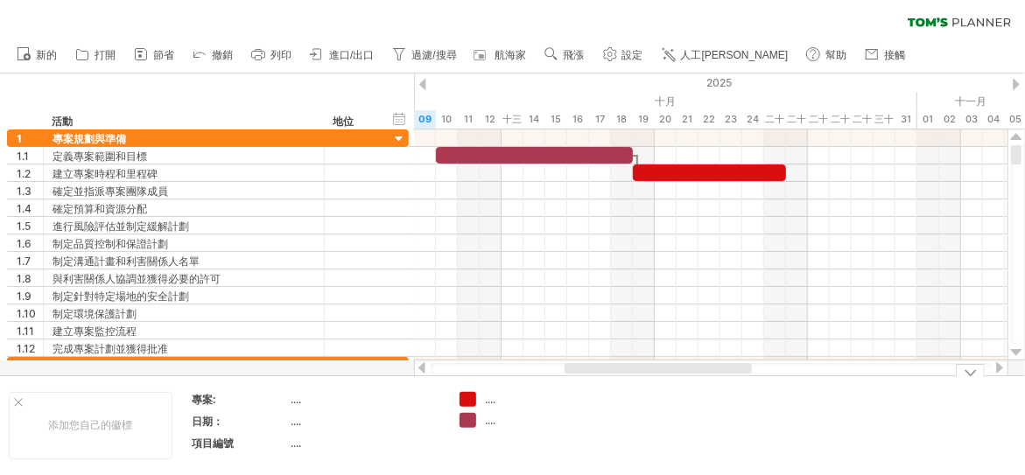
click at [808, 368] on div at bounding box center [711, 368] width 561 height 11
click at [997, 371] on div at bounding box center [1000, 367] width 14 height 11
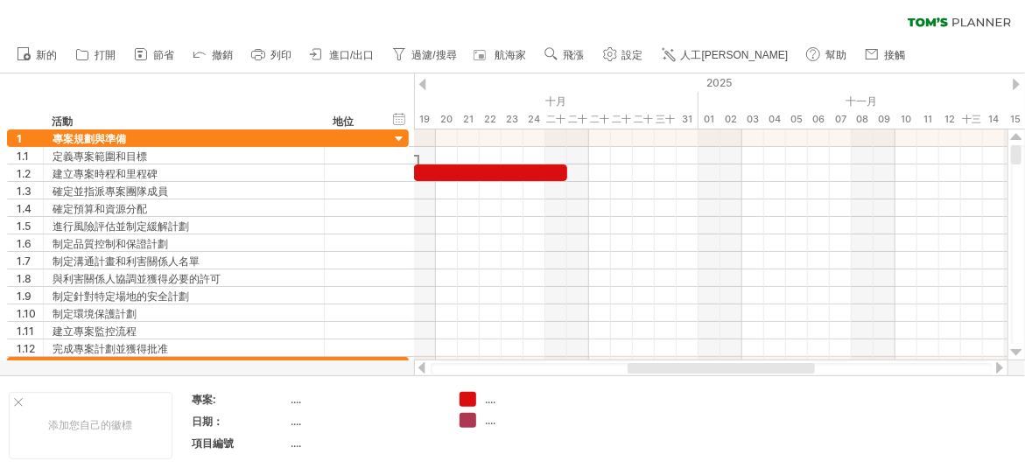
click at [997, 369] on div at bounding box center [1000, 367] width 14 height 11
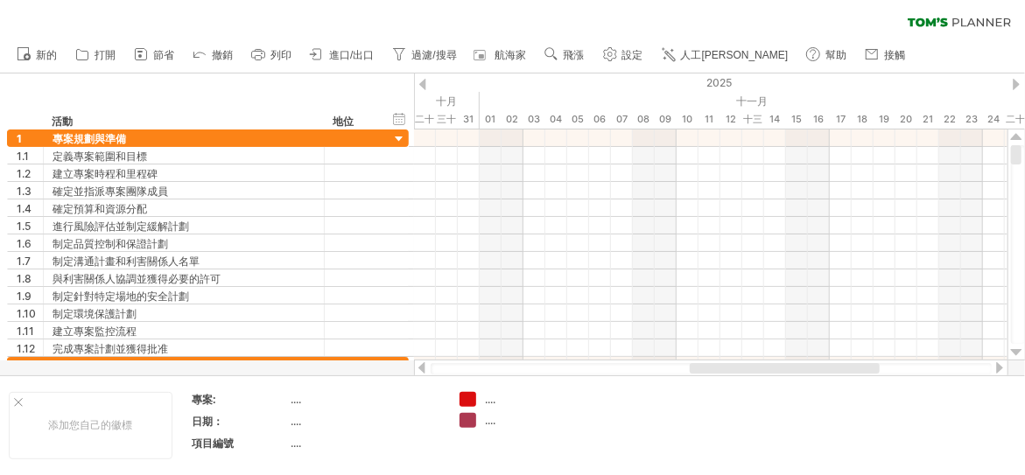
click at [997, 369] on div at bounding box center [1000, 367] width 14 height 11
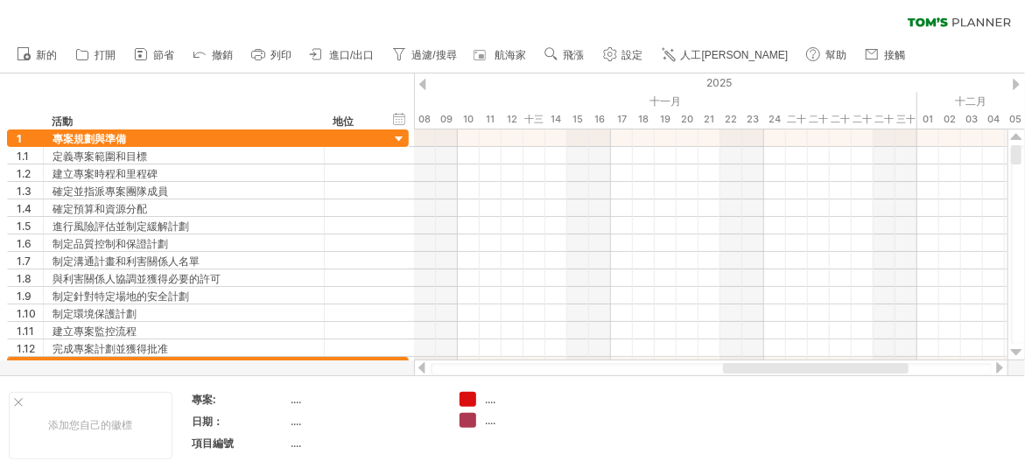
click at [997, 369] on div at bounding box center [1000, 367] width 14 height 11
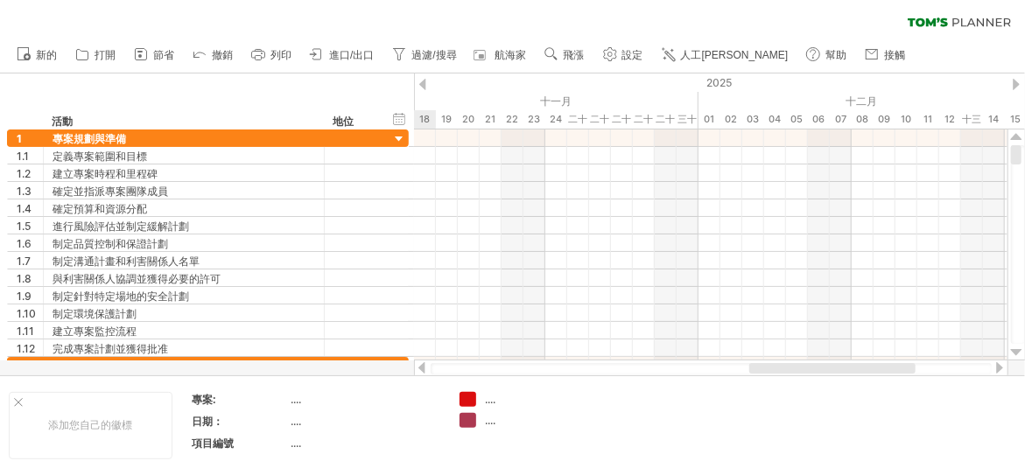
click at [608, 369] on div at bounding box center [711, 368] width 561 height 11
click at [607, 369] on div at bounding box center [711, 368] width 561 height 11
click at [556, 368] on div at bounding box center [711, 368] width 561 height 11
drag, startPoint x: 505, startPoint y: 365, endPoint x: 472, endPoint y: 370, distance: 33.7
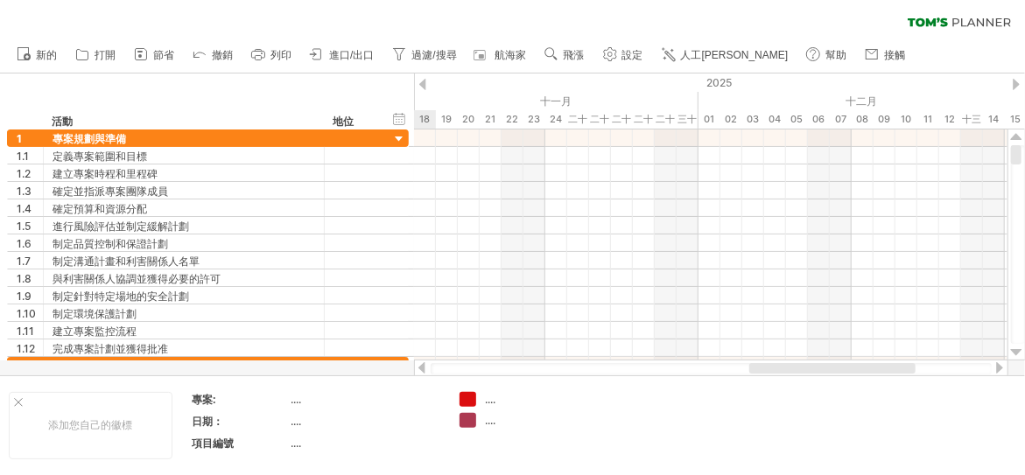
click at [503, 365] on div at bounding box center [711, 368] width 561 height 11
click at [465, 370] on div at bounding box center [711, 368] width 561 height 11
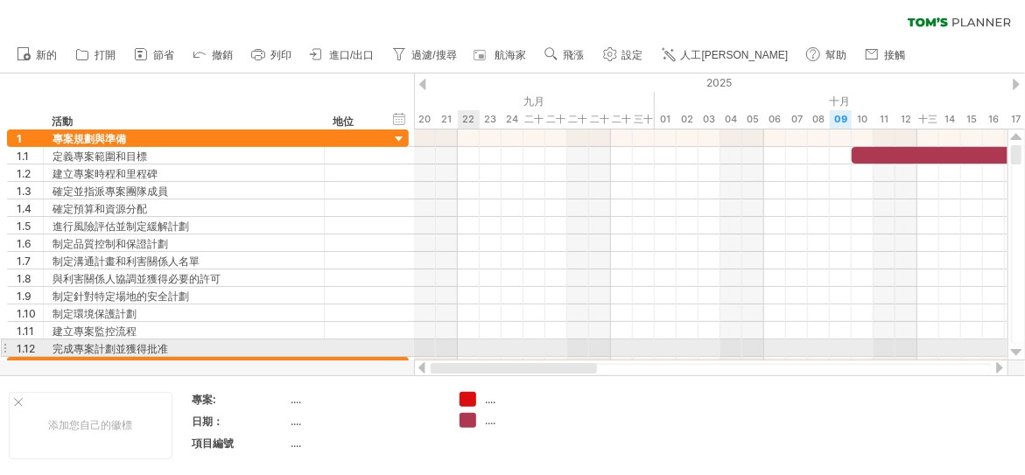
drag, startPoint x: 807, startPoint y: 369, endPoint x: 453, endPoint y: 346, distance: 355.3
click at [460, 350] on div "嘗試造訪 [DOMAIN_NAME] 再次連接... 0% 清除過濾器 新的" at bounding box center [512, 237] width 1025 height 475
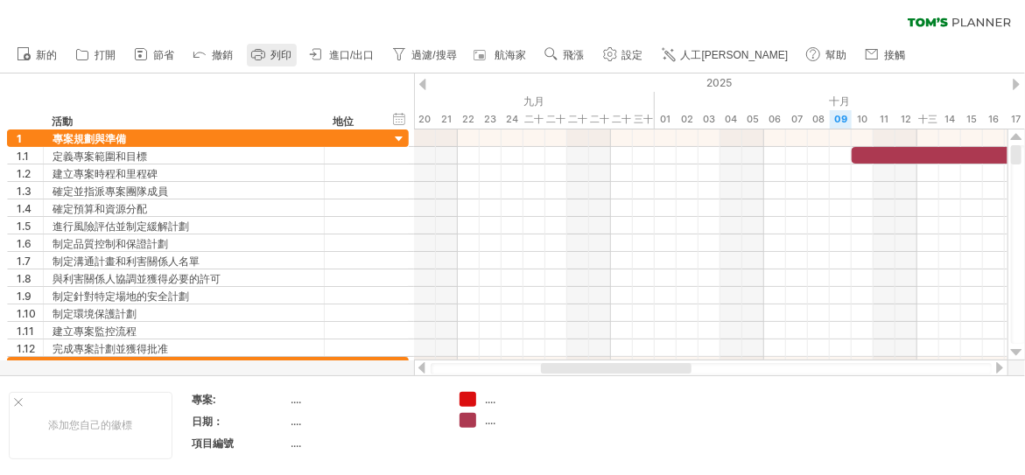
click at [278, 58] on font "列印" at bounding box center [281, 55] width 21 height 12
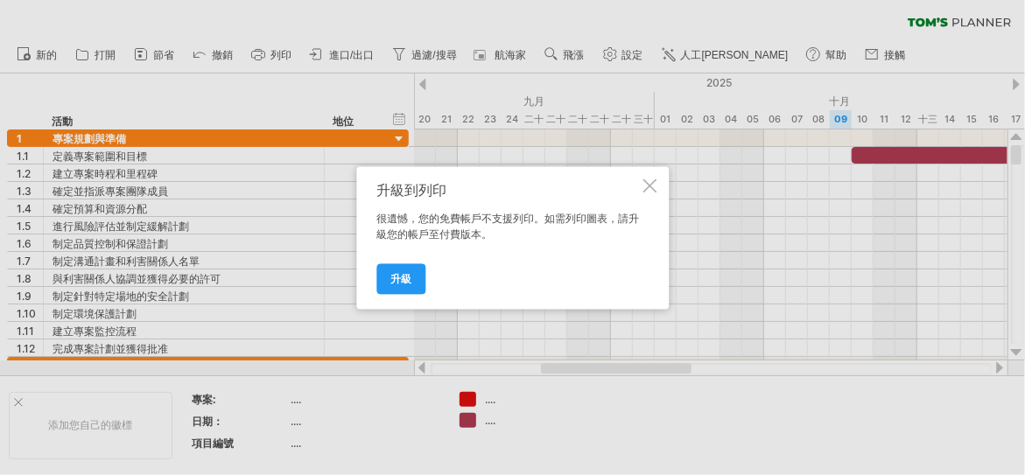
click at [647, 188] on div at bounding box center [650, 186] width 14 height 14
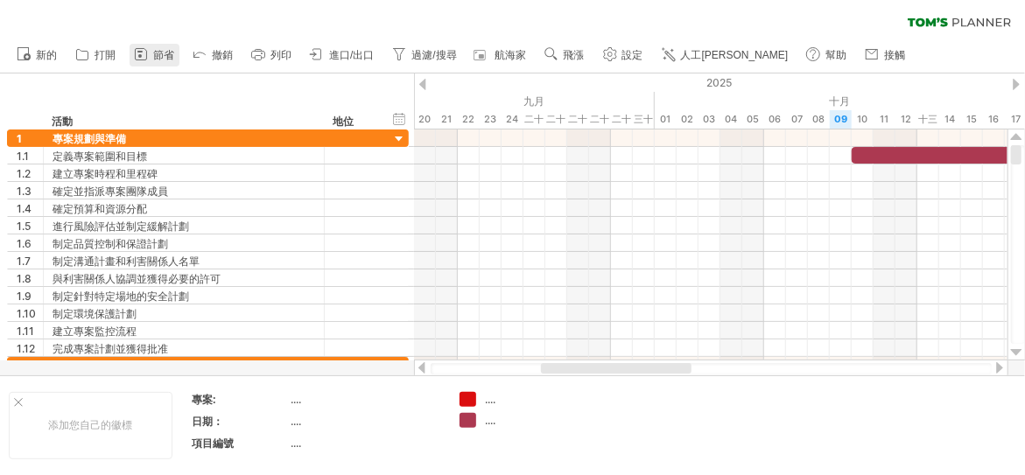
click at [156, 53] on font "節省" at bounding box center [163, 55] width 21 height 12
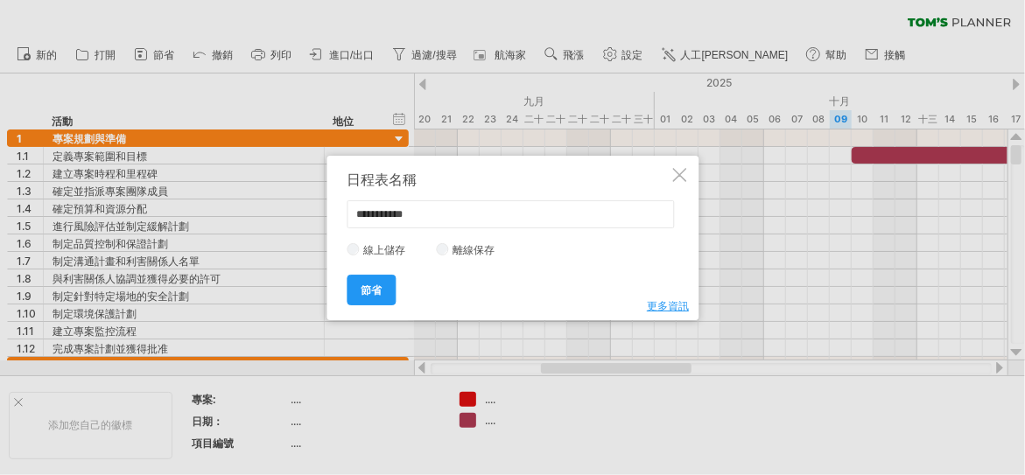
click at [678, 174] on div at bounding box center [679, 175] width 14 height 14
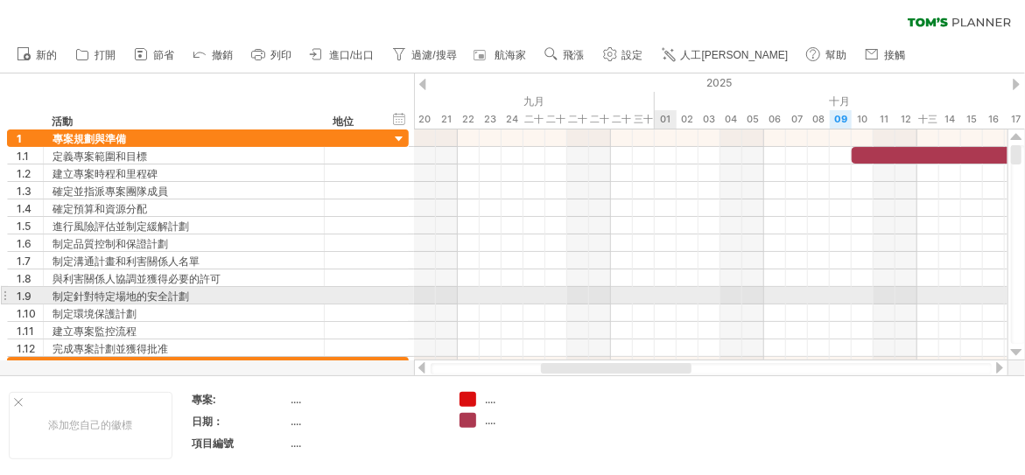
click at [656, 296] on div at bounding box center [711, 296] width 594 height 18
